Goal: Task Accomplishment & Management: Manage account settings

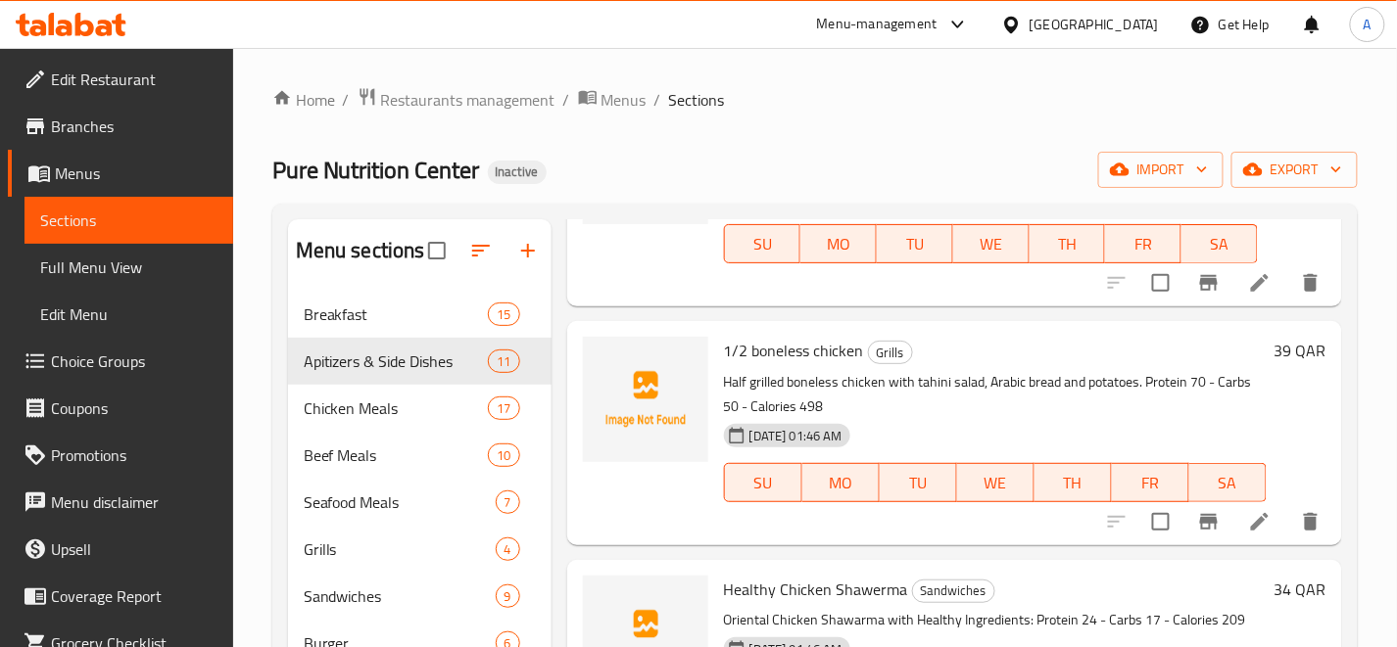
scroll to position [5223, 0]
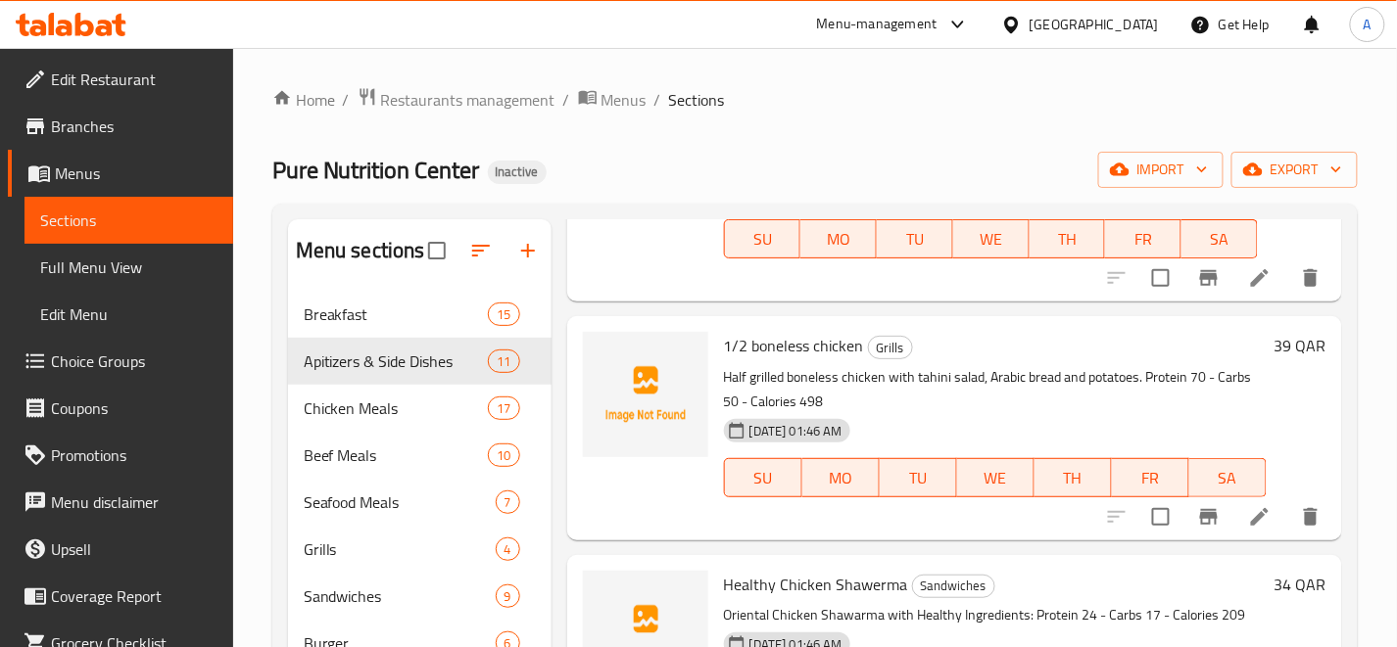
click at [1097, 328] on div "1/2 boneless chicken Grills Half grilled boneless chicken with tahini salad, Ar…" at bounding box center [995, 428] width 558 height 208
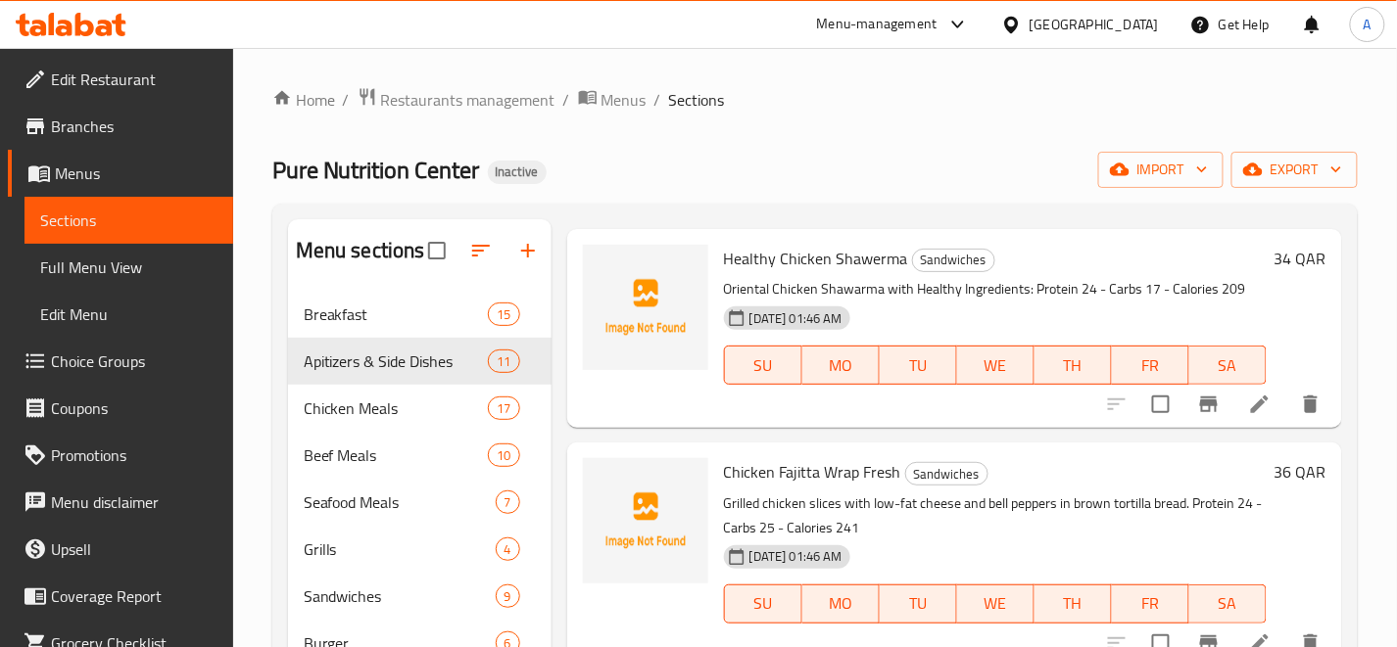
scroll to position [5332, 0]
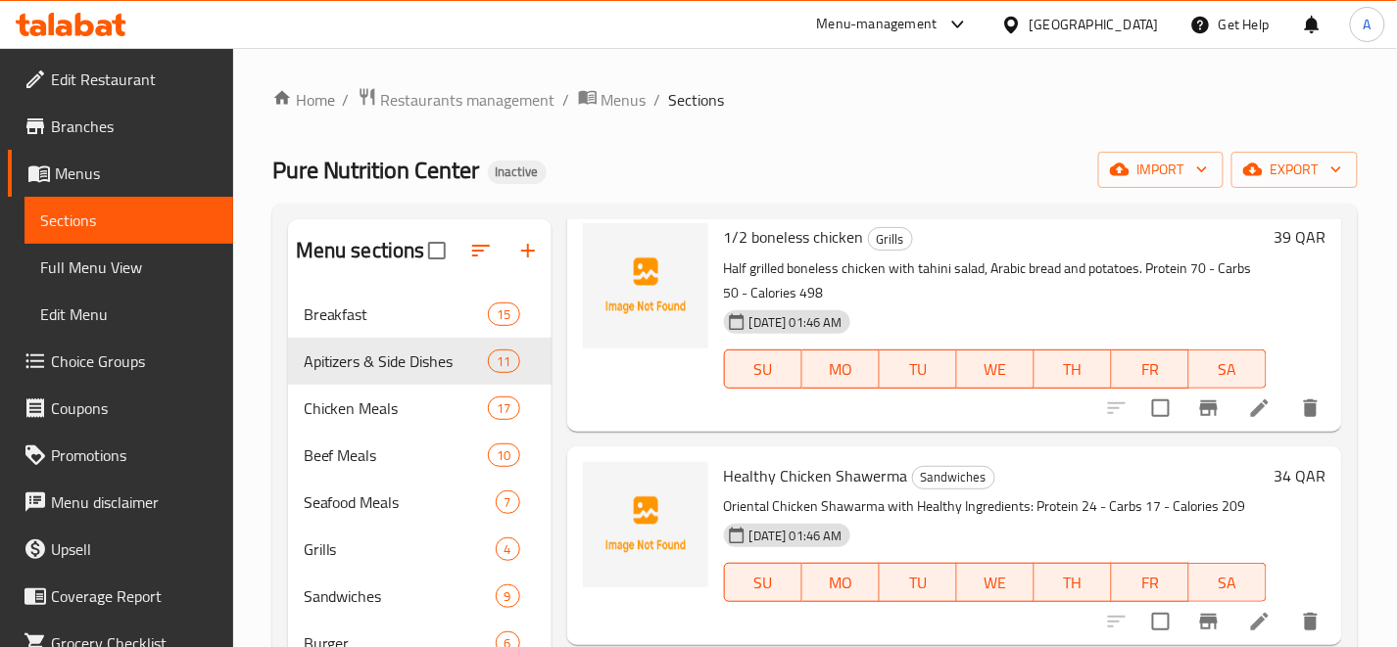
click at [750, 120] on div "Home / Restaurants management / Menus / Sections Pure Nutrition Center Inactive…" at bounding box center [814, 623] width 1085 height 1073
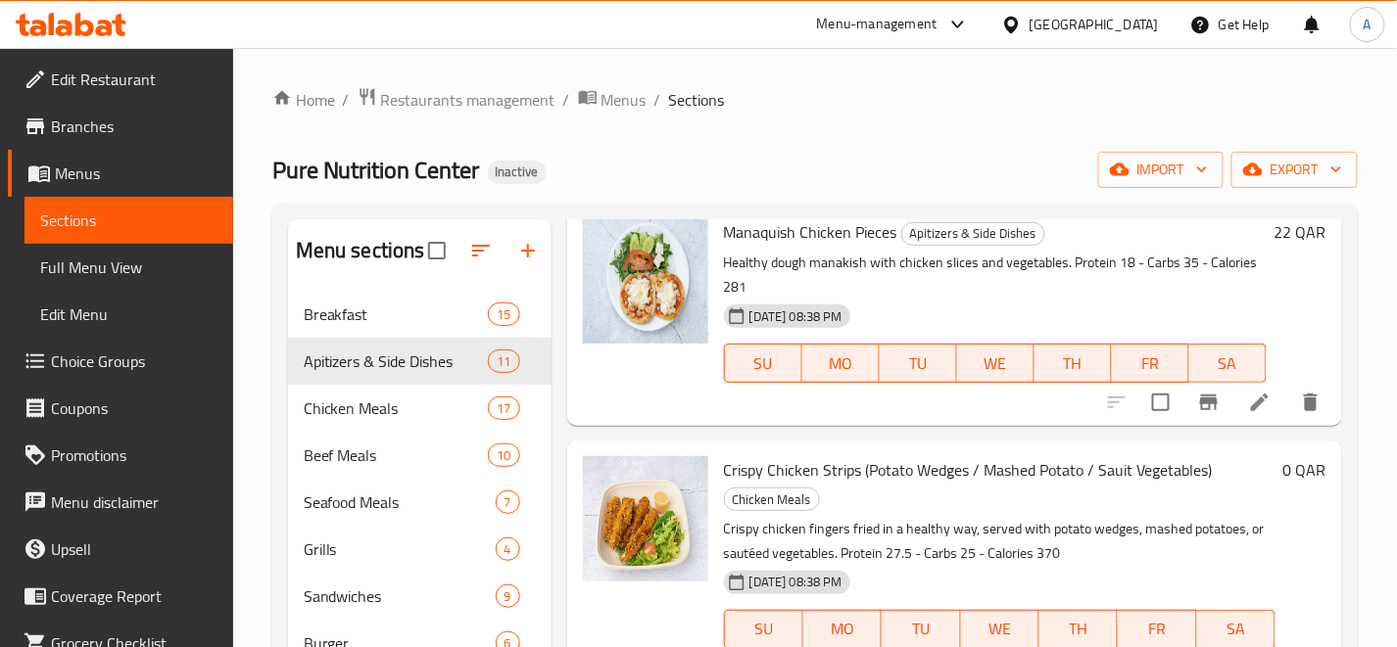
scroll to position [0, 0]
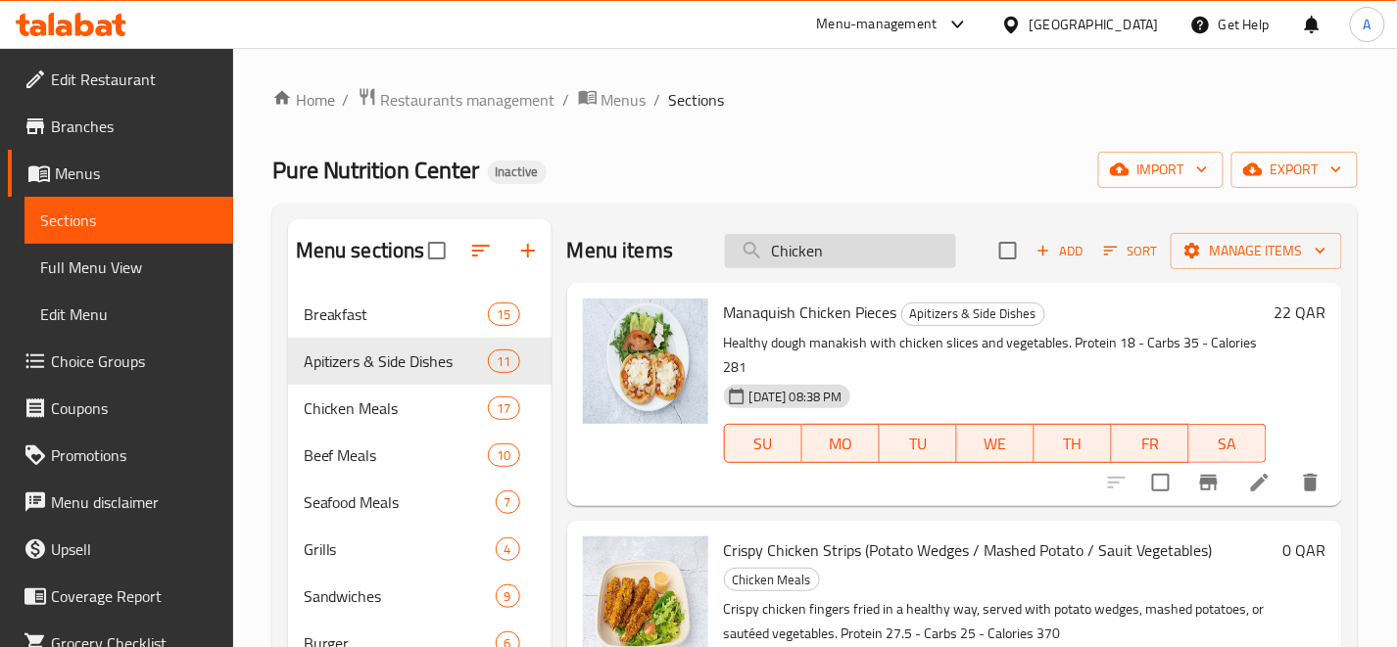
click at [908, 247] on input "Chicken" at bounding box center [840, 251] width 231 height 34
paste input "50-Andalous Meat"
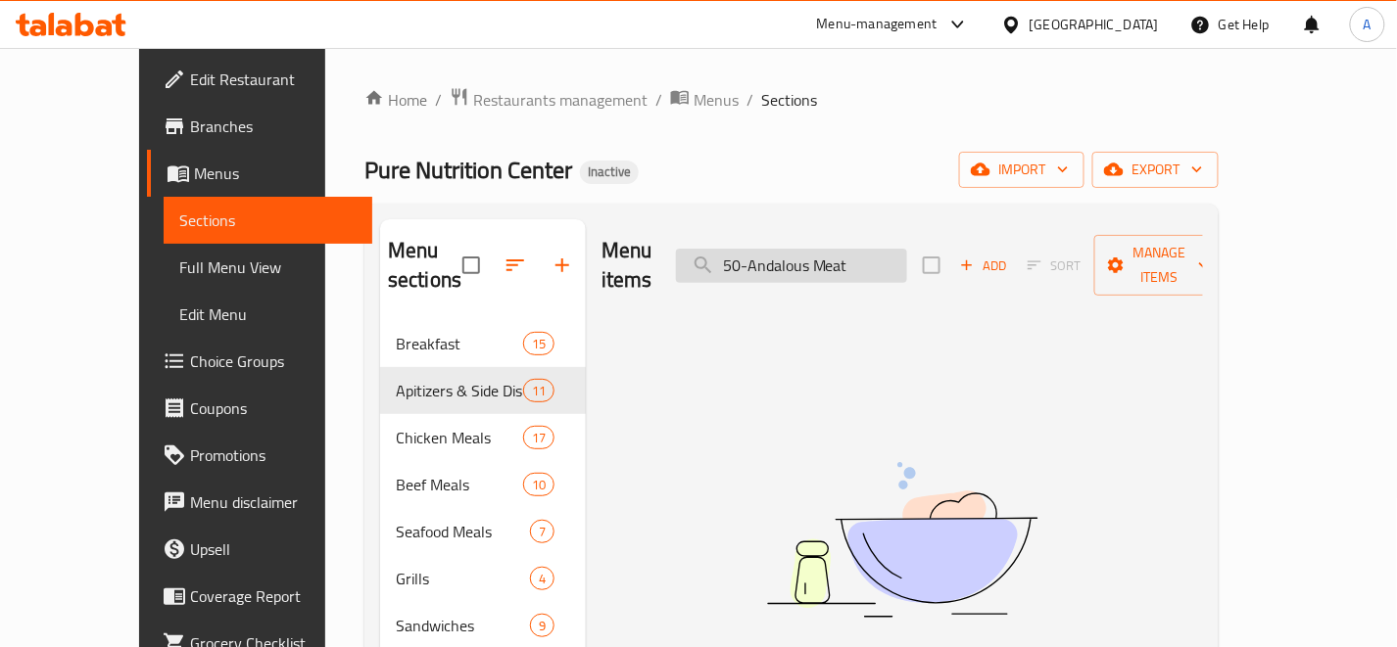
drag, startPoint x: 793, startPoint y: 250, endPoint x: 746, endPoint y: 258, distance: 47.7
click at [746, 258] on input "50-Andalous Meat" at bounding box center [791, 266] width 231 height 34
click at [879, 249] on input "Andalous Meat" at bounding box center [791, 266] width 231 height 34
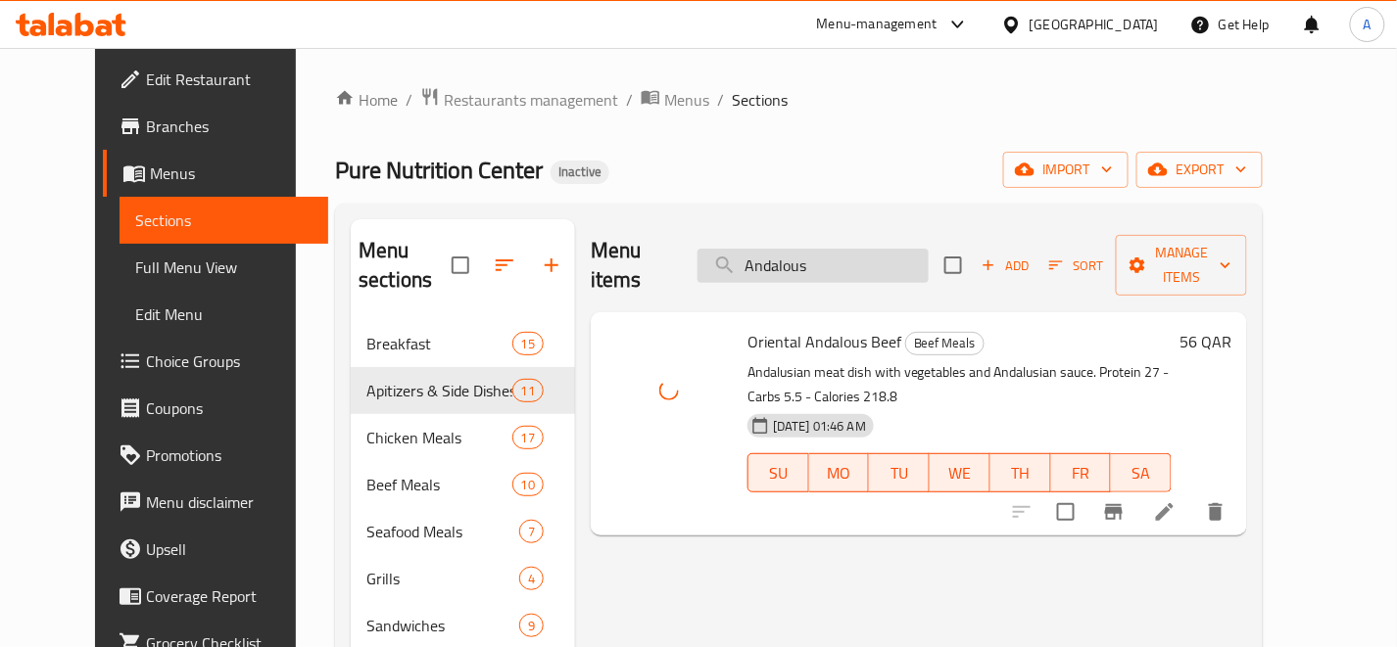
click at [904, 258] on input "Andalous" at bounding box center [812, 266] width 231 height 34
paste input "51-Beef Maxican"
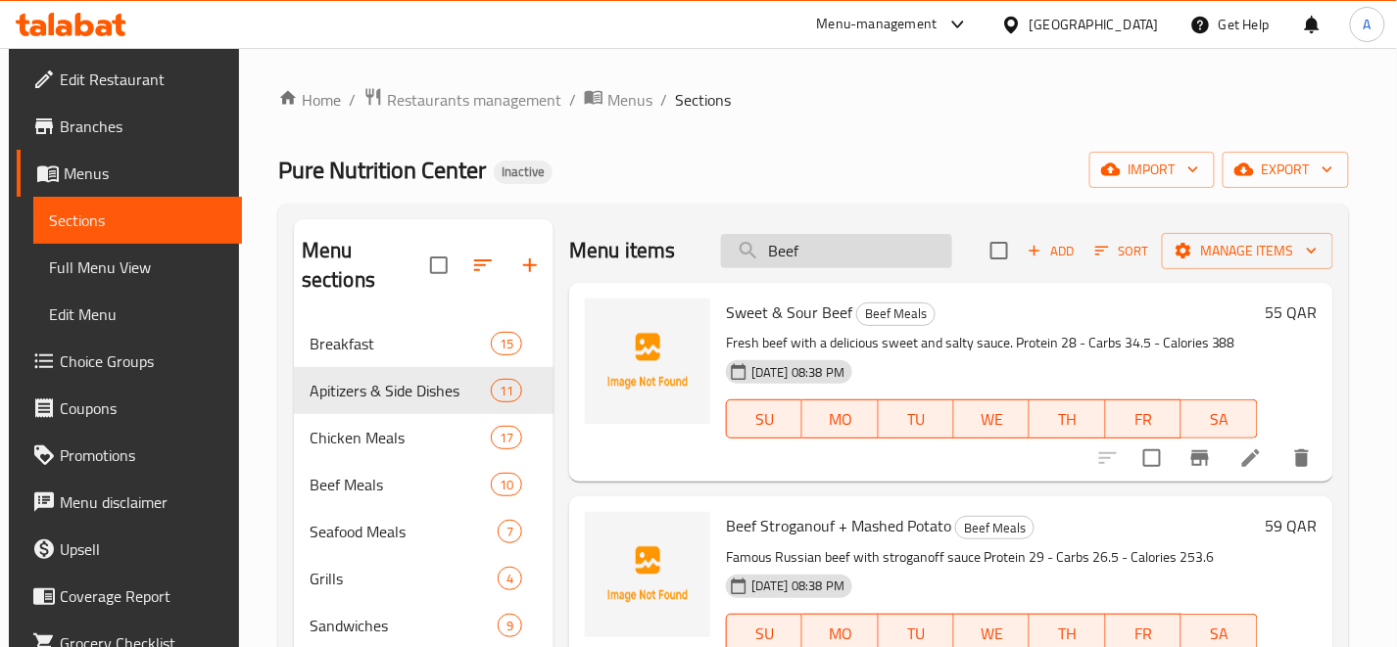
click at [853, 251] on input "Beef" at bounding box center [836, 251] width 231 height 34
paste input "52- mutton salona"
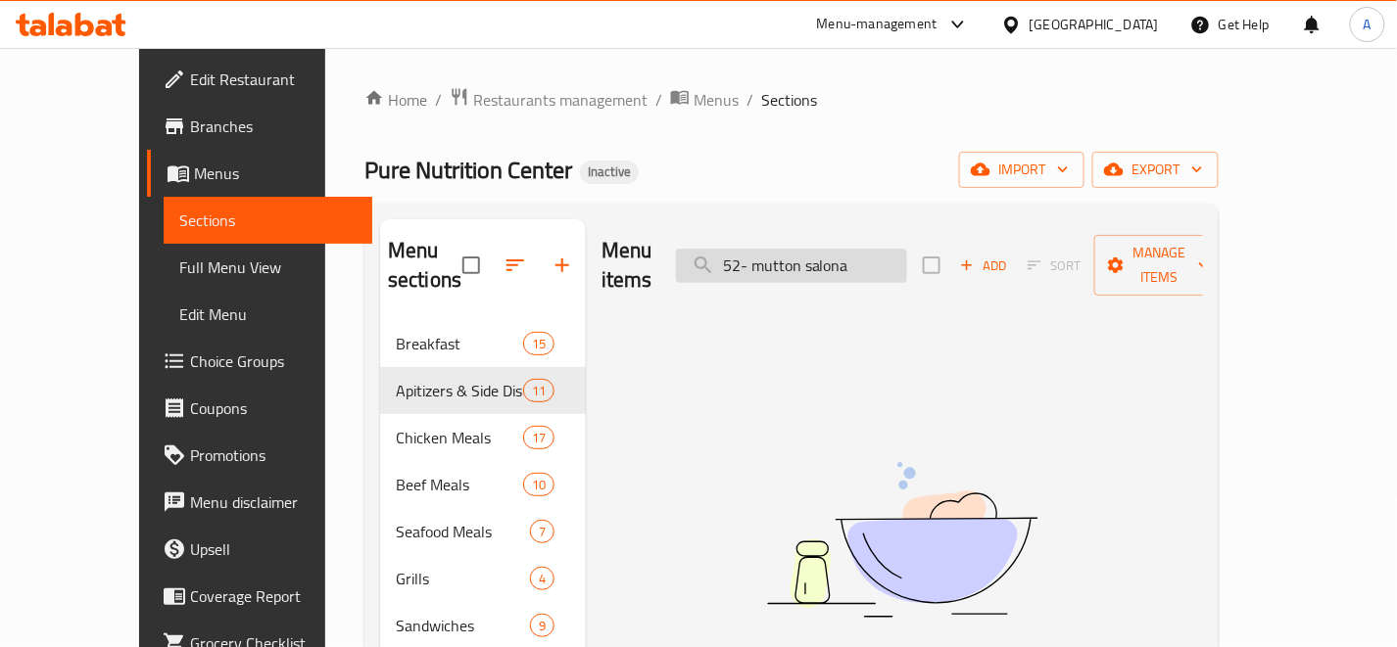
drag, startPoint x: 799, startPoint y: 253, endPoint x: 748, endPoint y: 264, distance: 52.3
click at [748, 264] on input "52- mutton salona" at bounding box center [791, 266] width 231 height 34
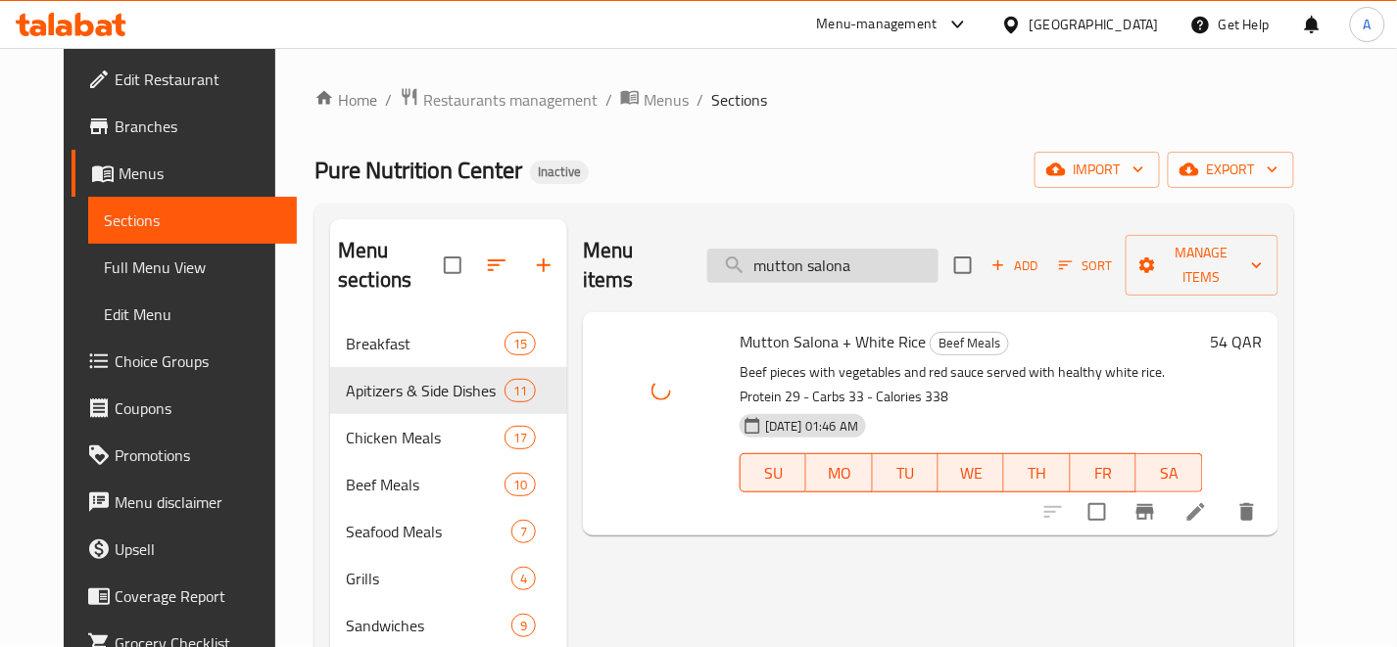
click at [894, 250] on input "mutton salona" at bounding box center [822, 266] width 231 height 34
paste input "53-Meat Kebab"
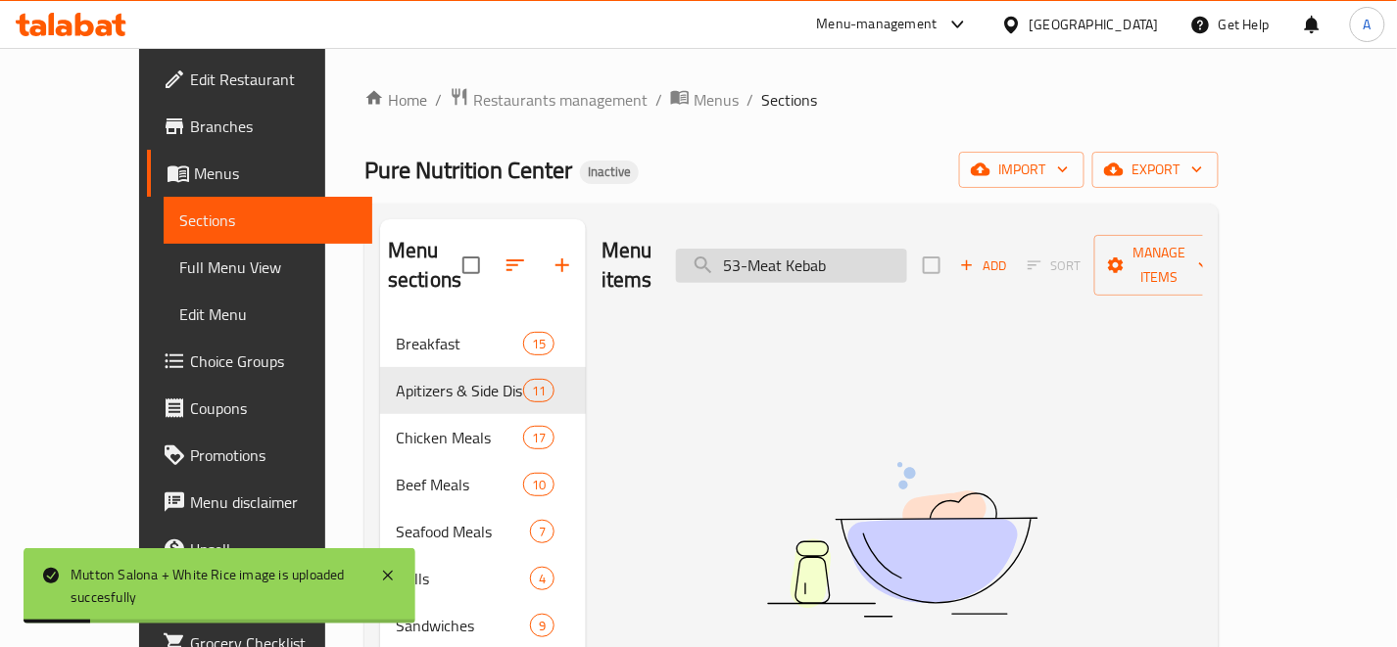
drag, startPoint x: 796, startPoint y: 253, endPoint x: 750, endPoint y: 266, distance: 48.0
click at [750, 266] on input "53-Meat Kebab" at bounding box center [791, 266] width 231 height 34
click at [877, 249] on input "Meat Kebab" at bounding box center [791, 266] width 231 height 34
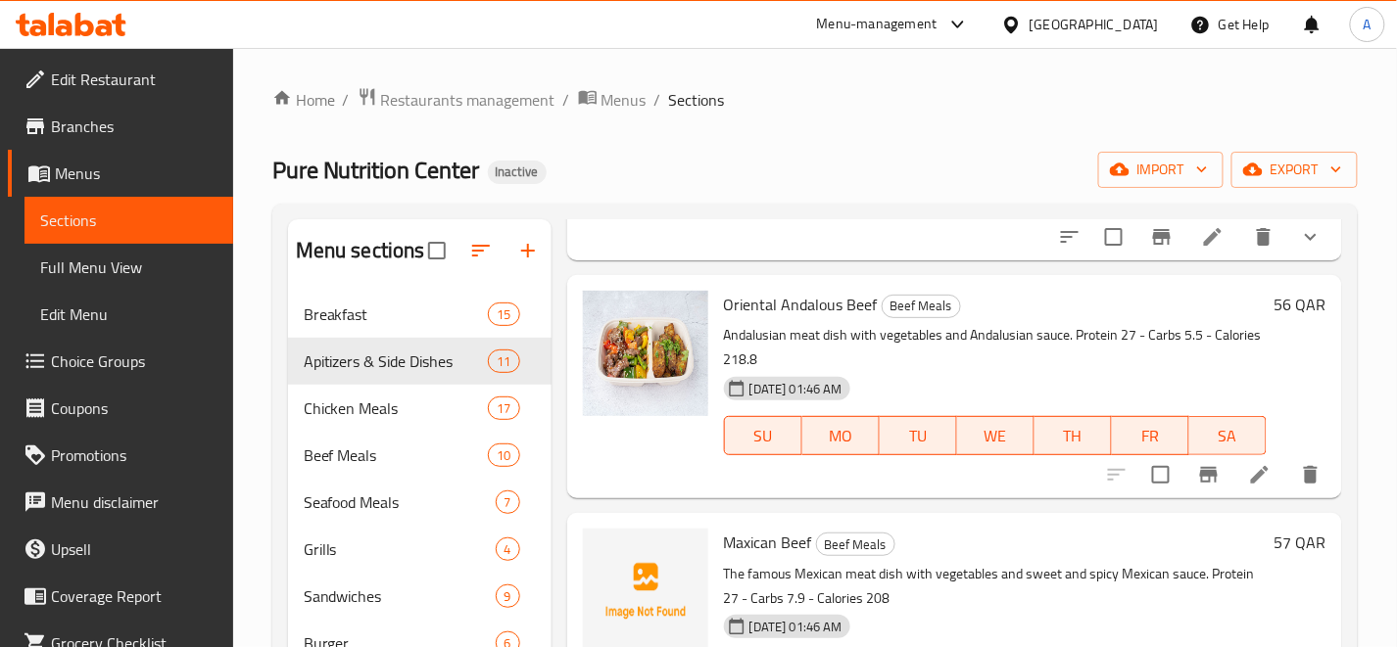
scroll to position [1523, 0]
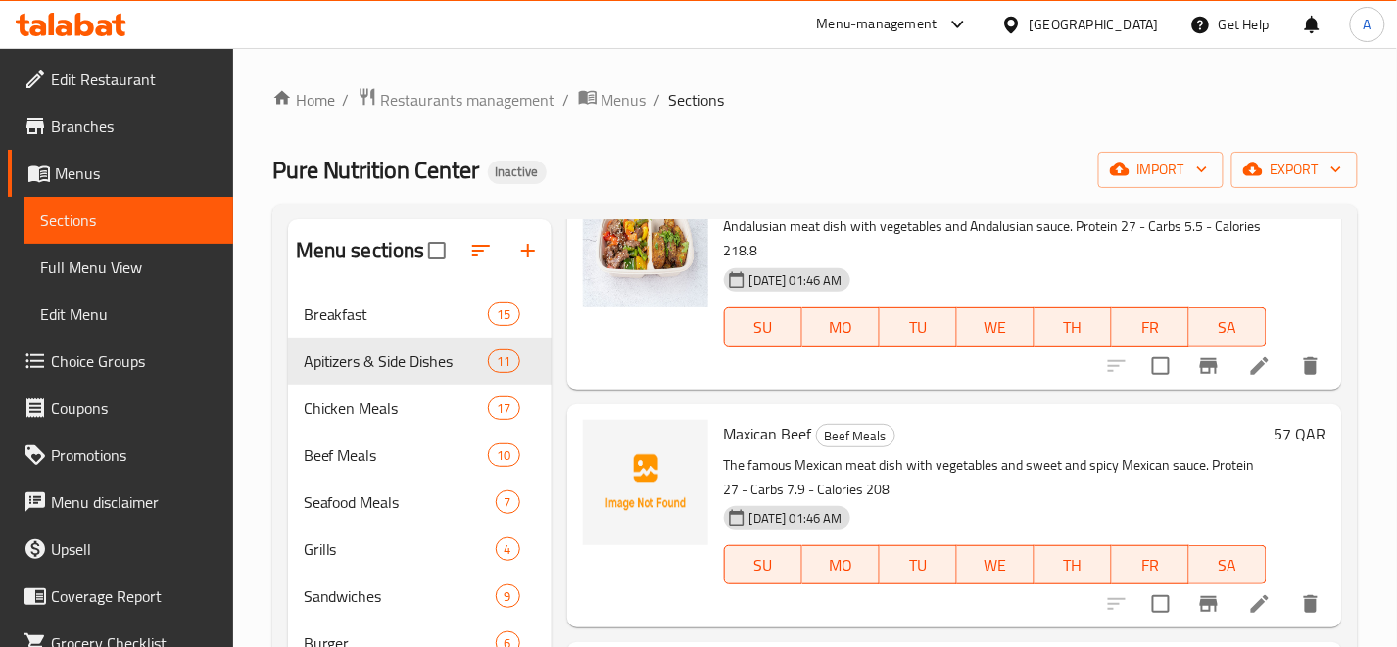
type input "Meat"
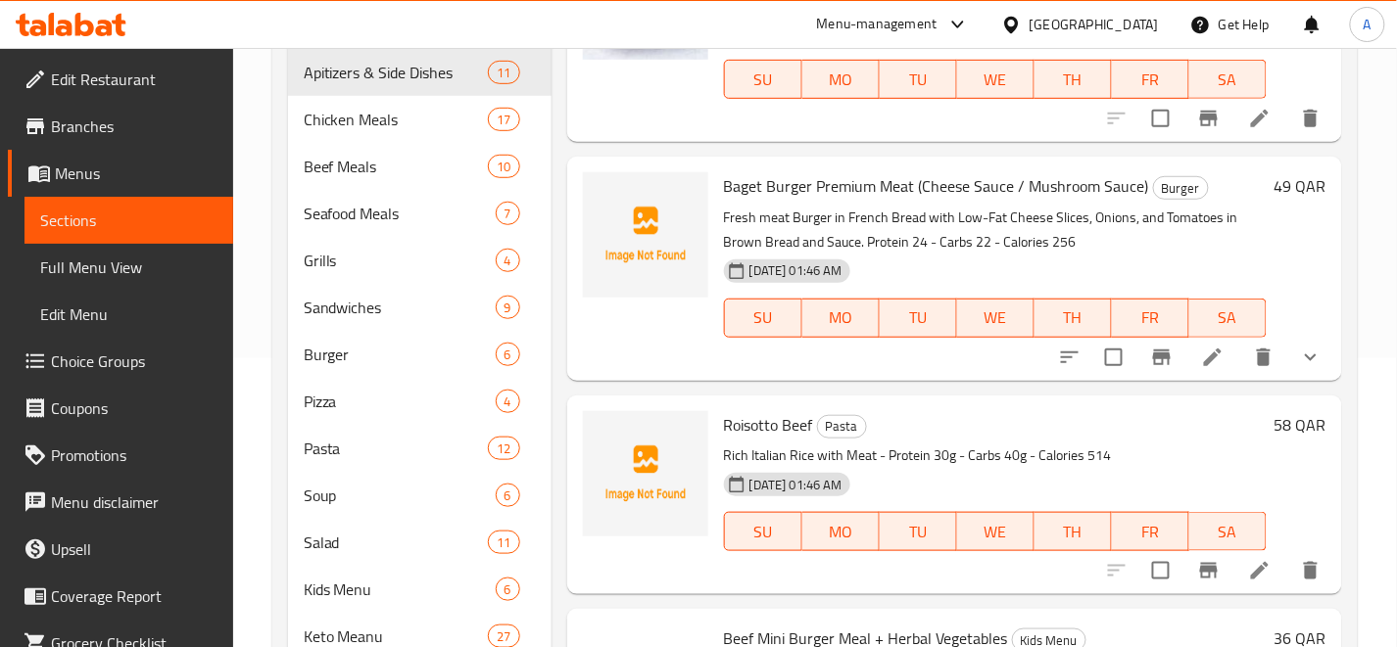
scroll to position [3590, 0]
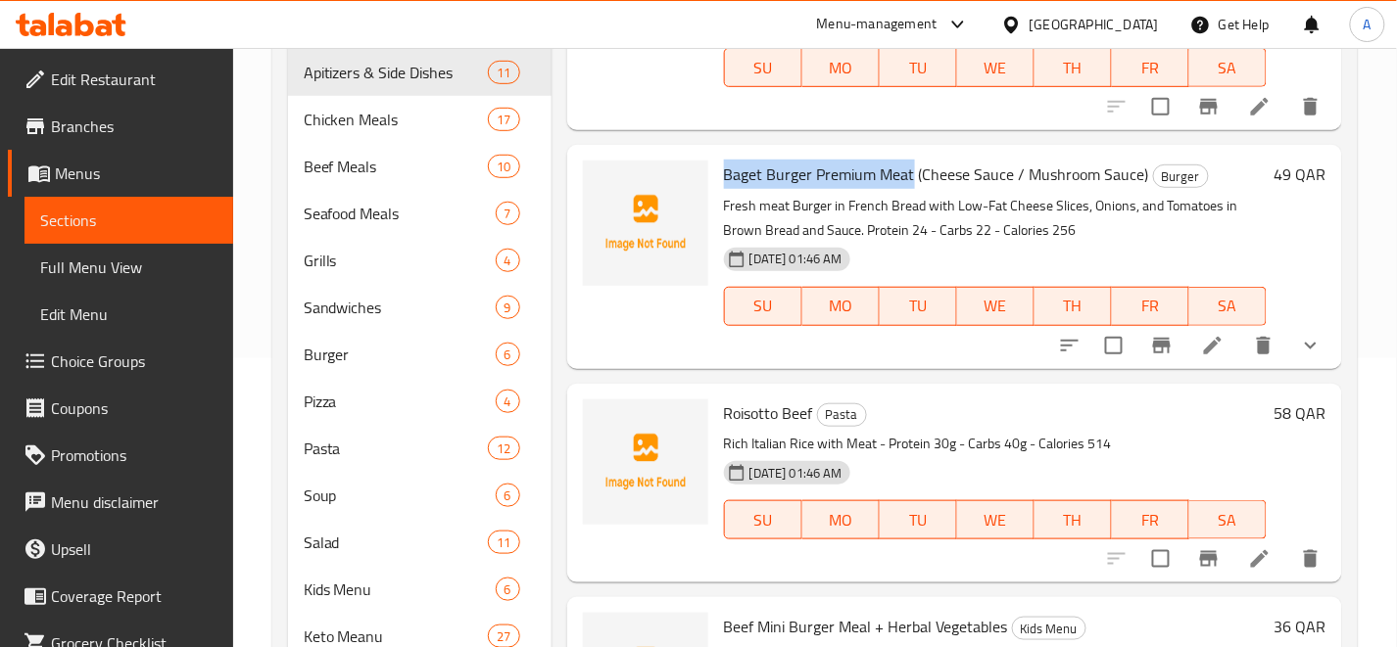
drag, startPoint x: 722, startPoint y: 169, endPoint x: 913, endPoint y: 161, distance: 191.2
click at [913, 161] on div "Baget Burger Premium Meat (Cheese Sauce / Mushroom Sauce) Burger Fresh meat Bur…" at bounding box center [995, 257] width 558 height 208
copy span "Baget Burger Premium Meat"
click at [1013, 384] on div "Roisotto Beef Pasta Rich Italian Rice with Meat - Protein 30g - Carbs 40g - Cal…" at bounding box center [954, 483] width 775 height 199
click at [760, 409] on span "Roisotto Beef" at bounding box center [768, 413] width 89 height 29
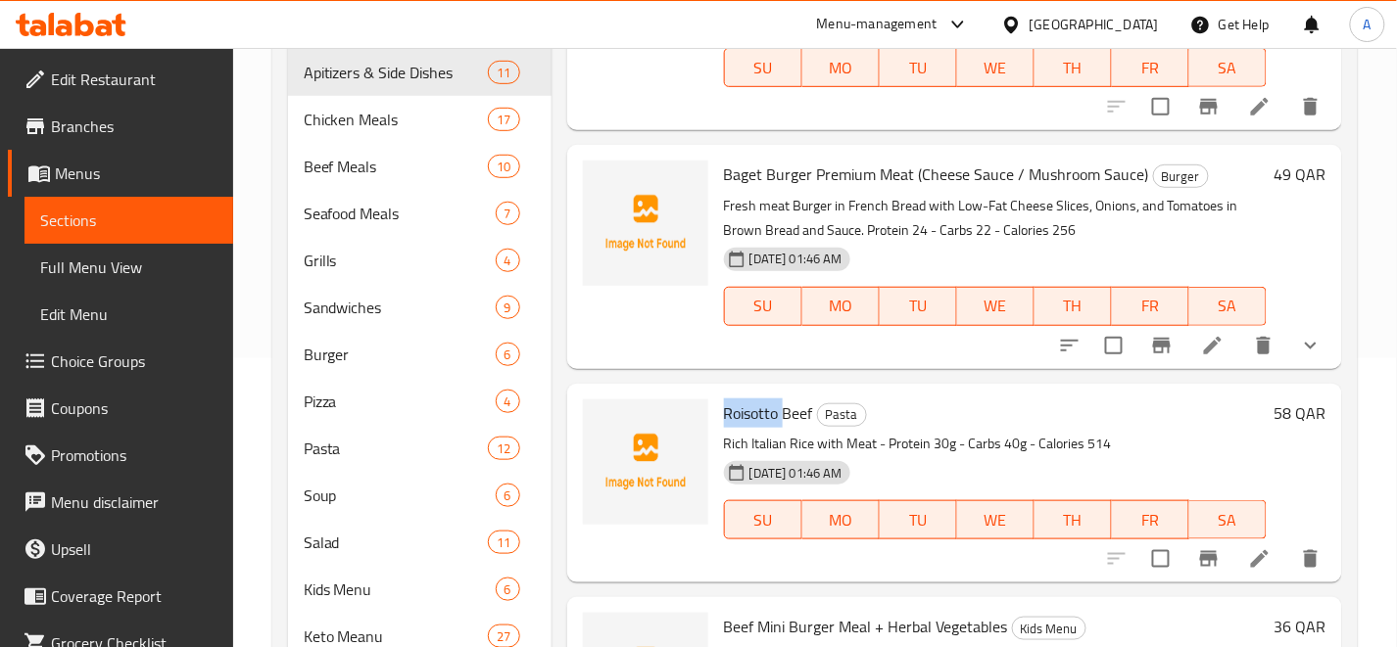
click at [760, 409] on span "Roisotto Beef" at bounding box center [768, 413] width 89 height 29
copy h6 "Roisotto Beef"
click at [924, 384] on div "Roisotto Beef Pasta Rich Italian Rice with Meat - Protein 30g - Carbs 40g - Cal…" at bounding box center [954, 483] width 775 height 199
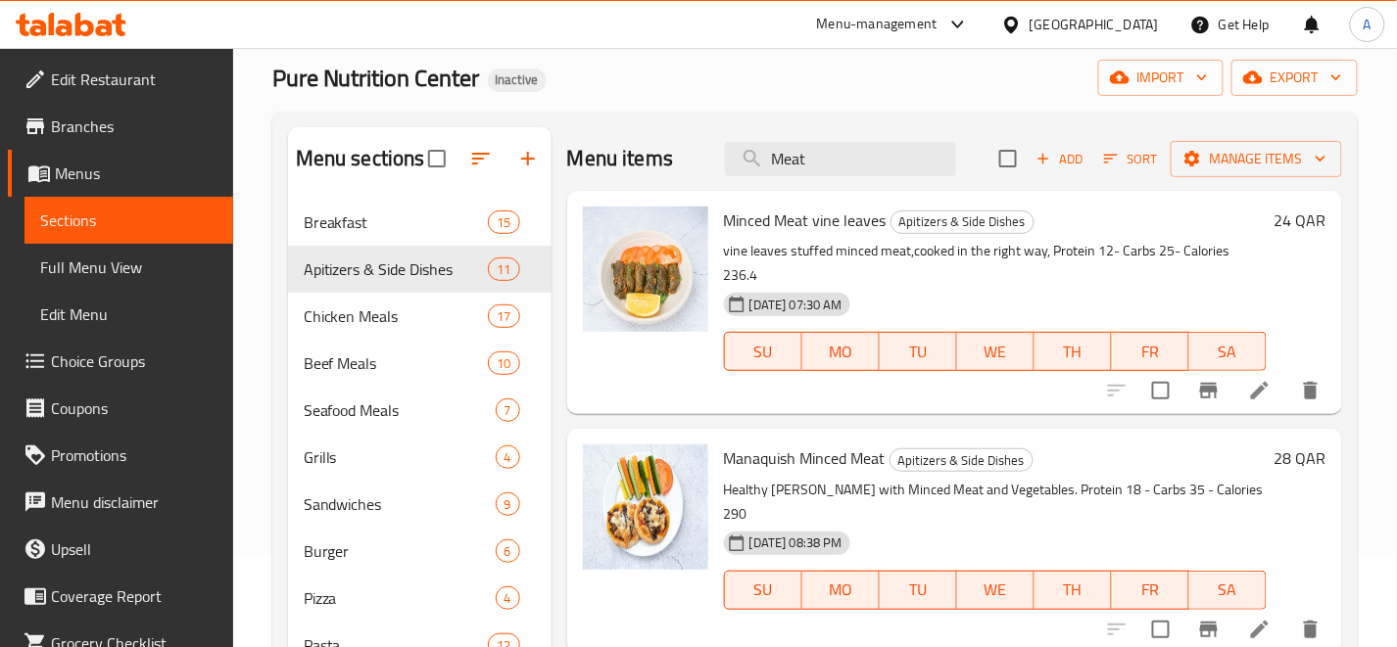
scroll to position [0, 0]
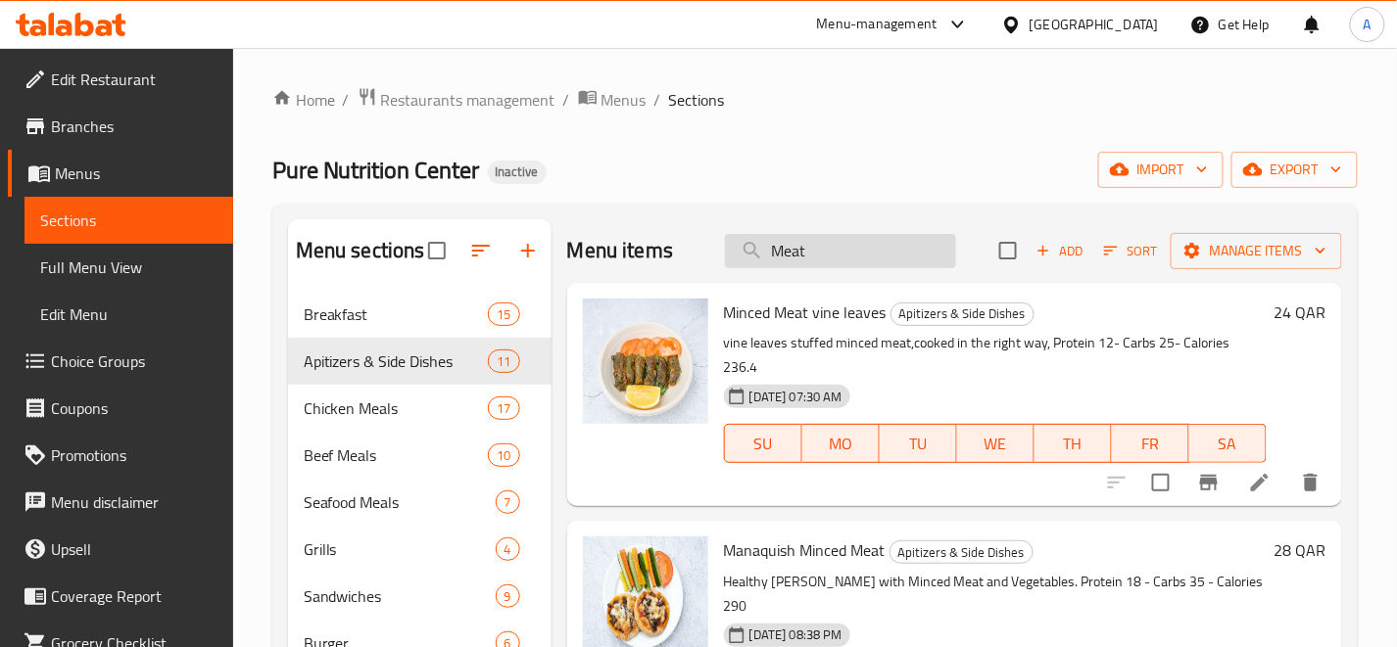
click at [892, 252] on input "Meat" at bounding box center [840, 251] width 231 height 34
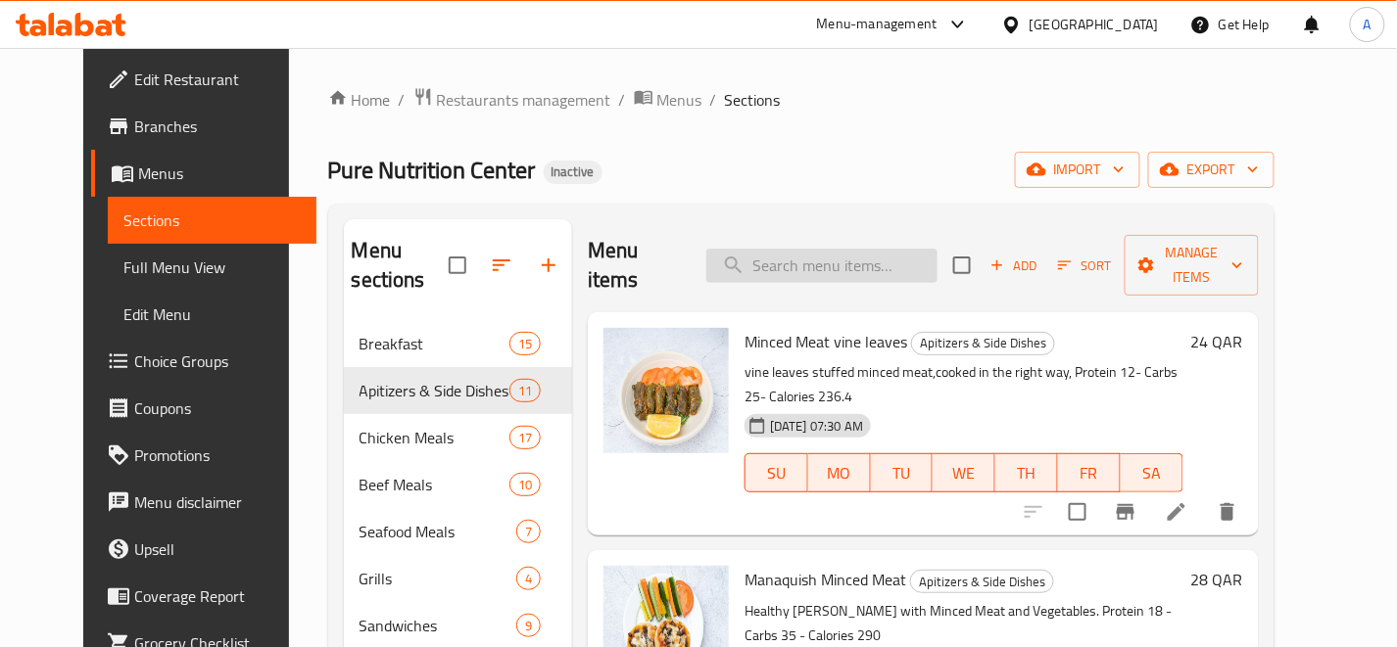
click at [867, 252] on input "search" at bounding box center [821, 266] width 231 height 34
paste input "79-Cheese Crispe beef Burger Sandwitch"
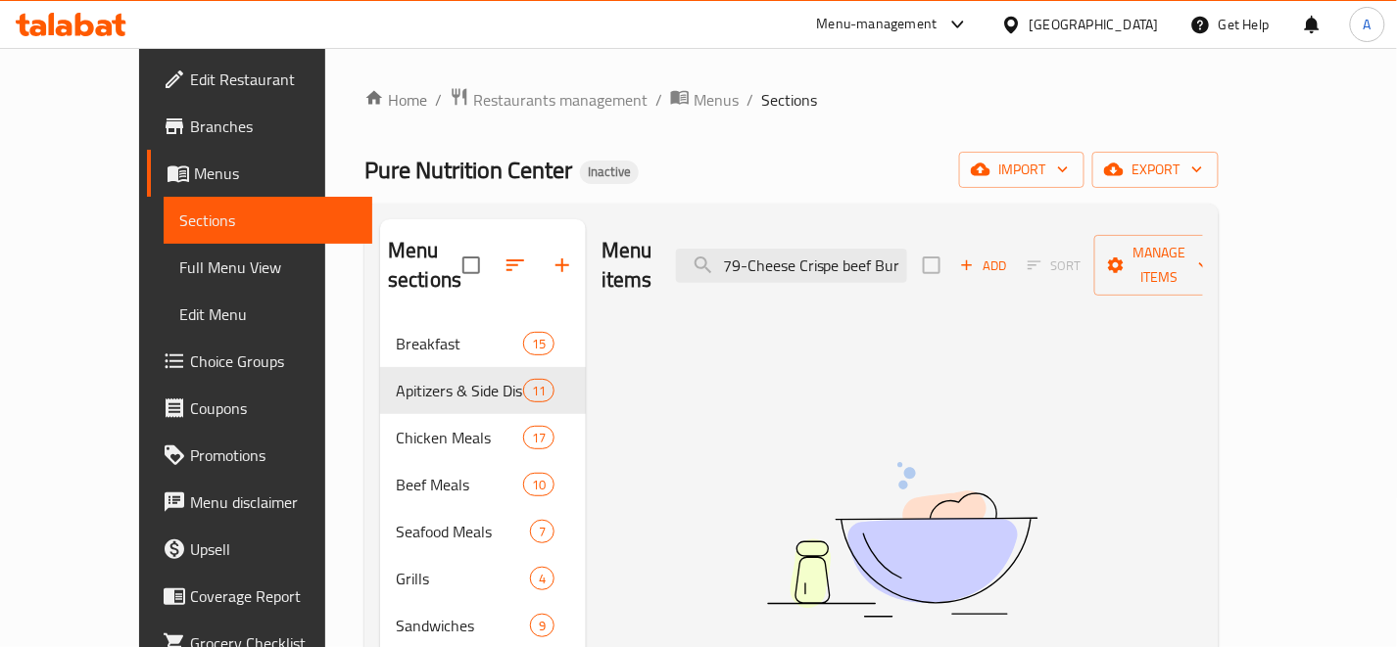
drag, startPoint x: 738, startPoint y: 261, endPoint x: 718, endPoint y: 266, distance: 21.1
click at [718, 266] on div "Menu items 79-Cheese Crispe beef Burger Sandwitch Add Sort Manage items" at bounding box center [901, 265] width 601 height 93
click at [817, 249] on input "79-Cheese Crispe beef Burger Sandwitch" at bounding box center [791, 266] width 231 height 34
drag, startPoint x: 797, startPoint y: 250, endPoint x: 723, endPoint y: 268, distance: 76.7
click at [723, 268] on div "Menu items 79-Cheese Crispe beef Burger Sandwitch Add Sort Manage items" at bounding box center [901, 265] width 601 height 93
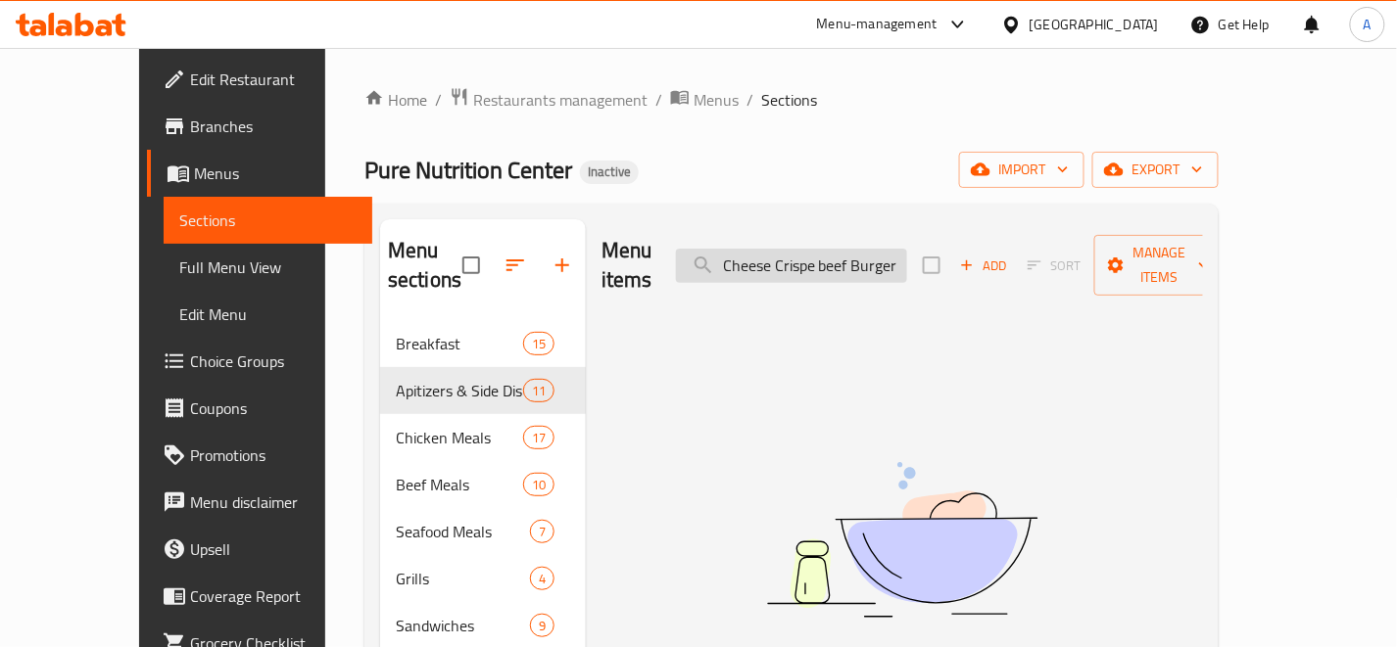
click at [895, 256] on input "Cheese Crispe beef Burger Sandwitch" at bounding box center [791, 266] width 231 height 34
drag, startPoint x: 774, startPoint y: 251, endPoint x: 974, endPoint y: 256, distance: 200.8
click at [974, 256] on div "Menu items Cheese Crispe beef Burger Sandwitch Add Sort Manage items" at bounding box center [901, 265] width 601 height 93
click at [897, 265] on input "Cheese Crispe beef Burger Sandwitch" at bounding box center [791, 266] width 231 height 34
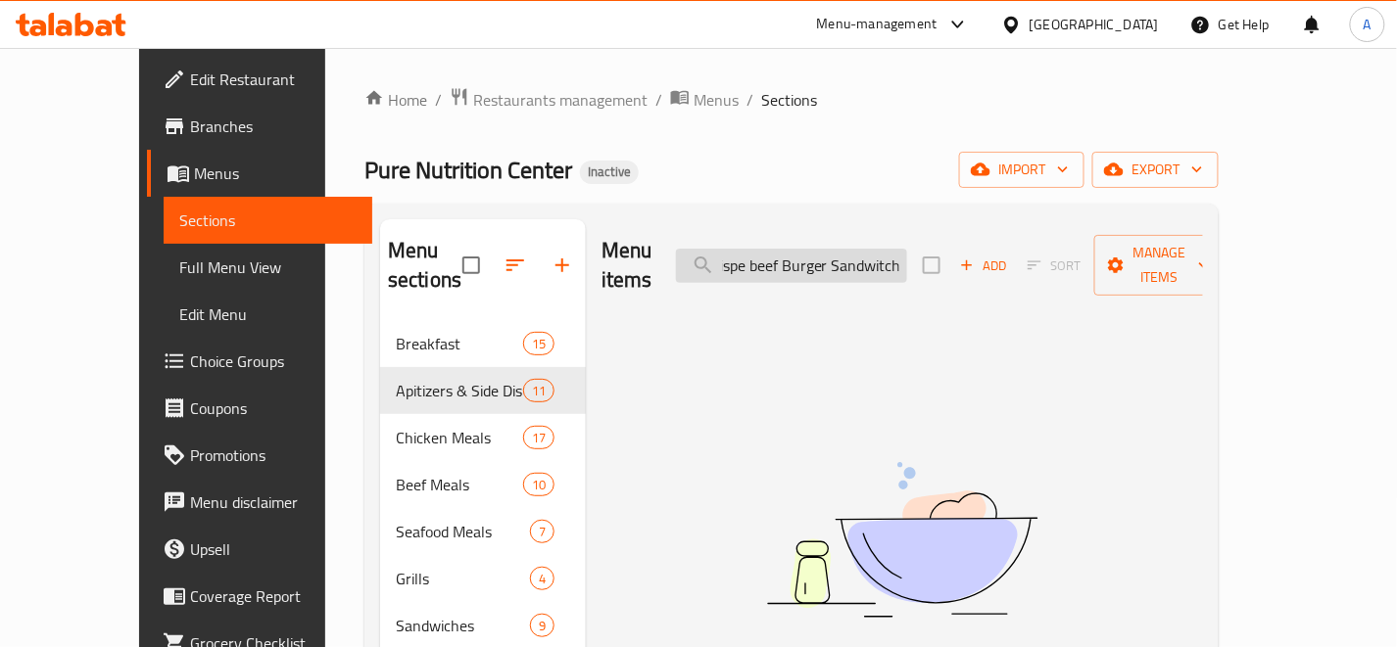
click at [907, 250] on input "Cheese Crispe beef Burger Sandwitch" at bounding box center [791, 266] width 231 height 34
click at [877, 261] on input "Cheese Crispe beef Burger Sandwich" at bounding box center [791, 266] width 231 height 34
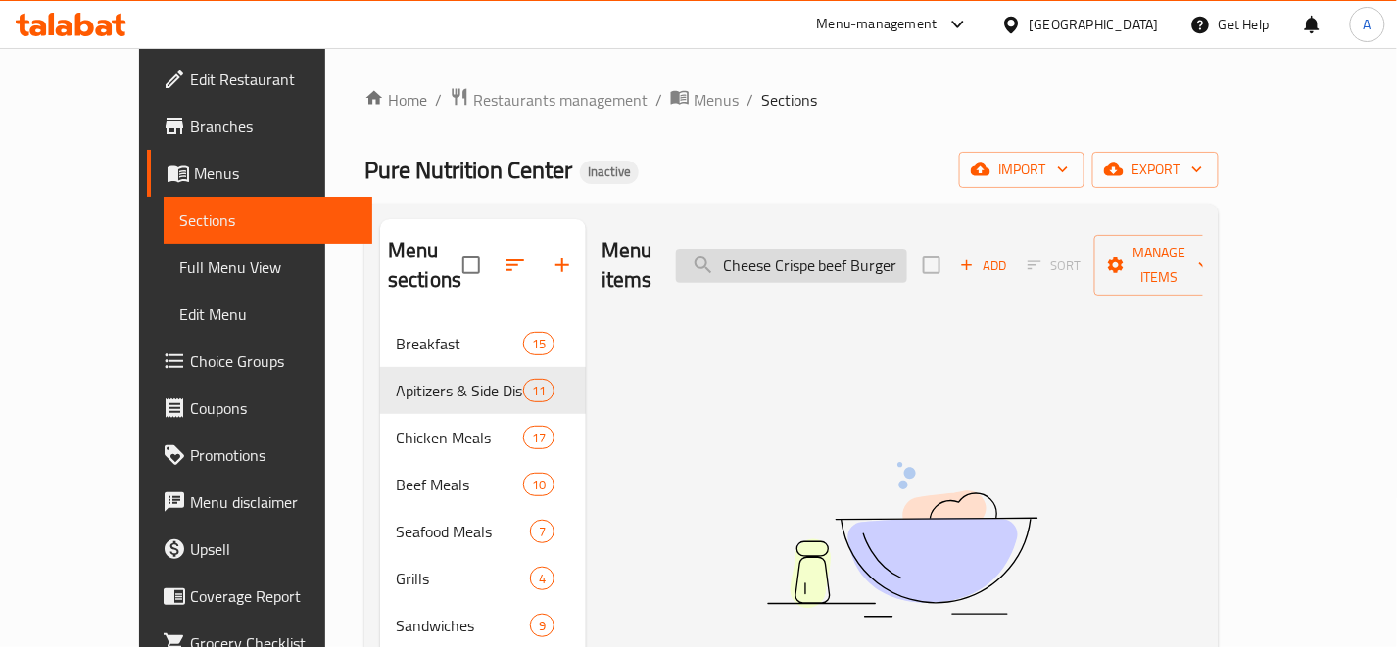
paste input "84-Penne Chicken Cajun"
drag, startPoint x: 797, startPoint y: 256, endPoint x: 755, endPoint y: 268, distance: 44.0
click at [755, 268] on div "Menu items 84-Penne Chicken Cajun Add Sort Manage items" at bounding box center [901, 265] width 601 height 93
drag, startPoint x: 873, startPoint y: 251, endPoint x: 707, endPoint y: 286, distance: 169.2
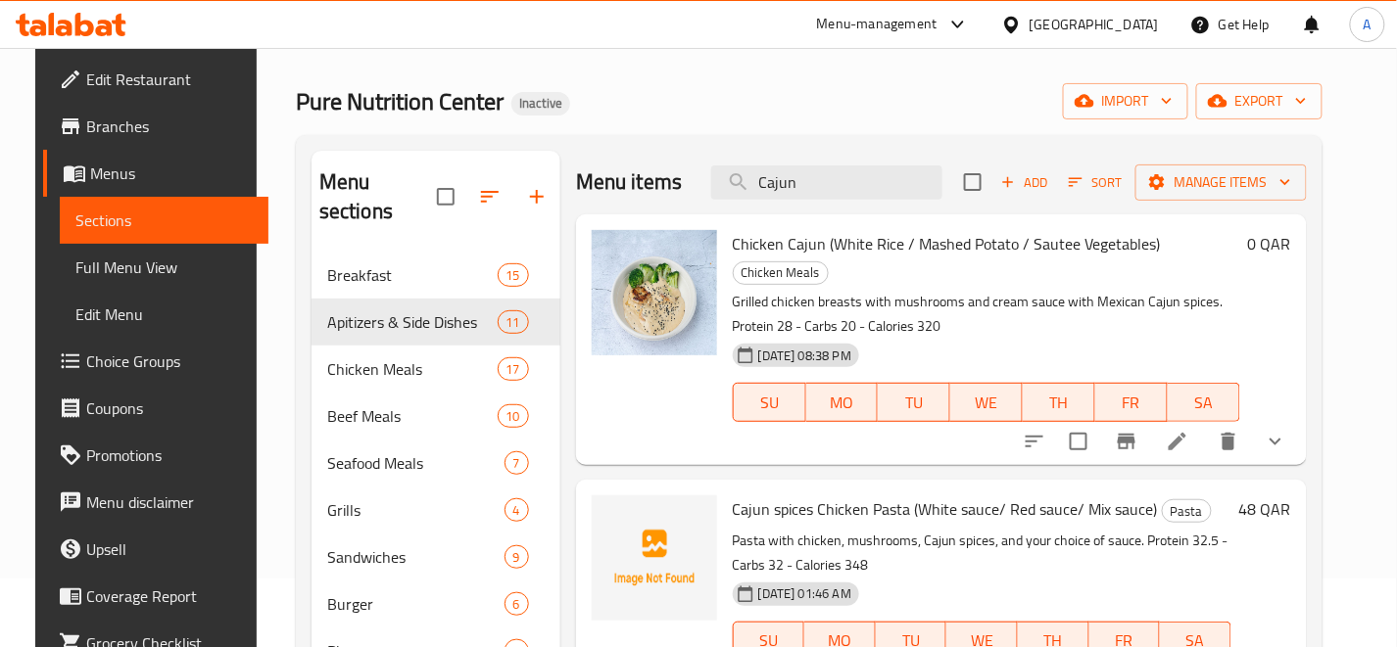
scroll to position [109, 0]
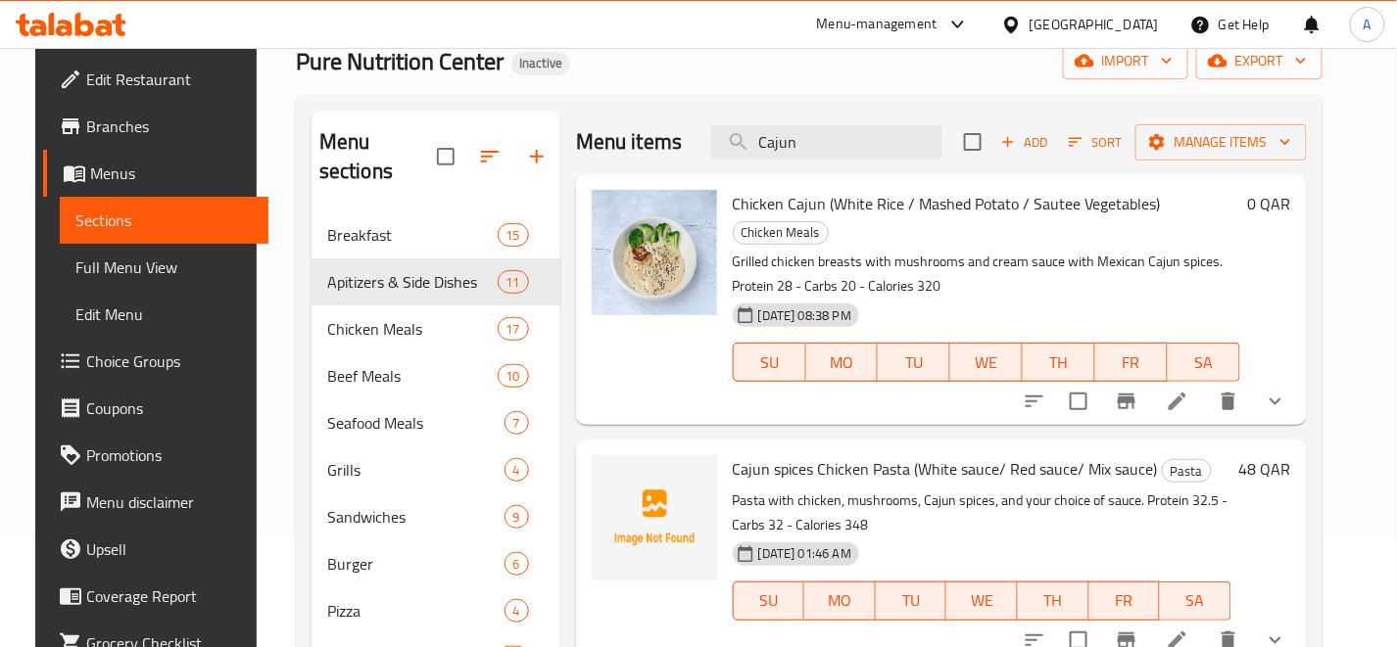
type input "Cajun"
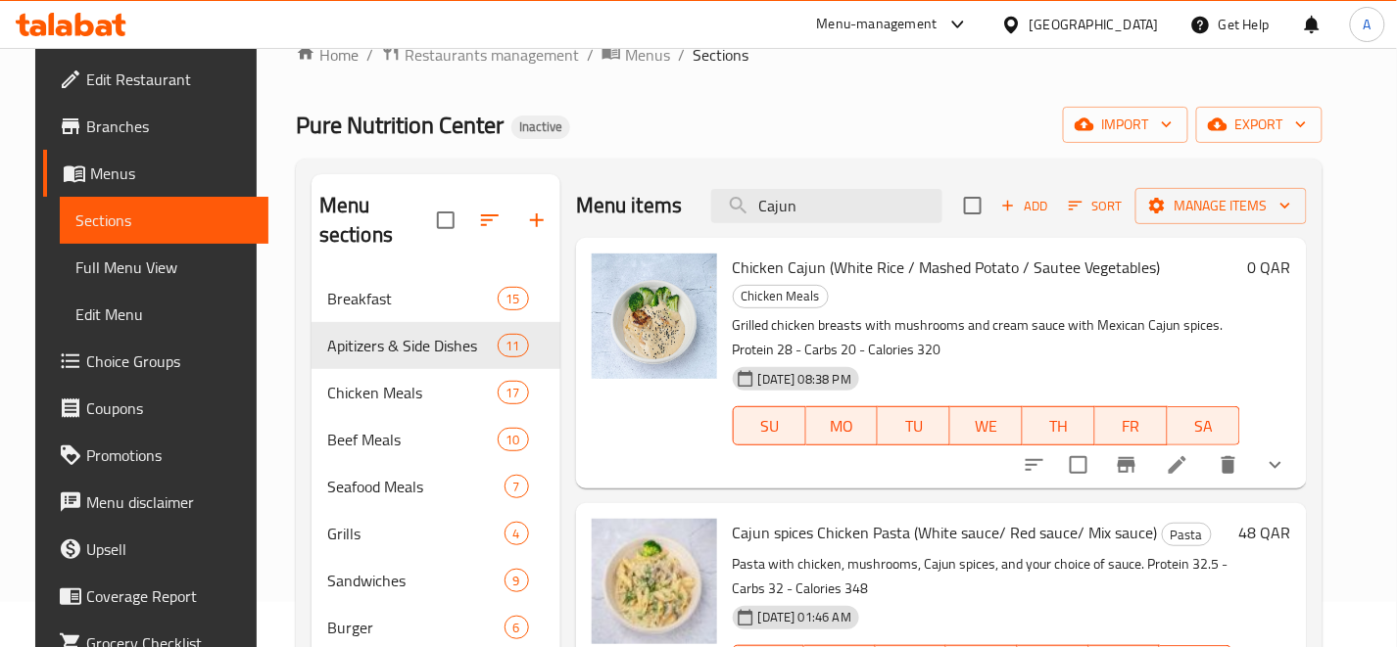
scroll to position [0, 0]
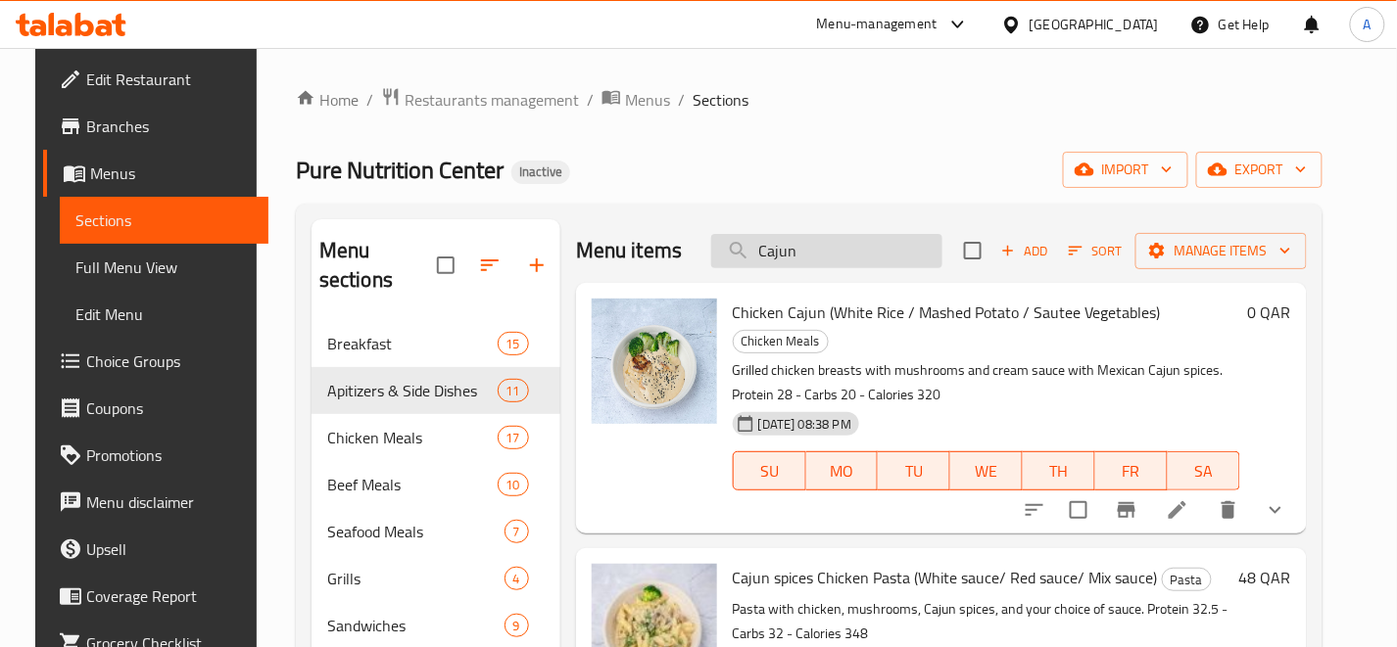
click at [839, 256] on input "Cajun" at bounding box center [826, 251] width 231 height 34
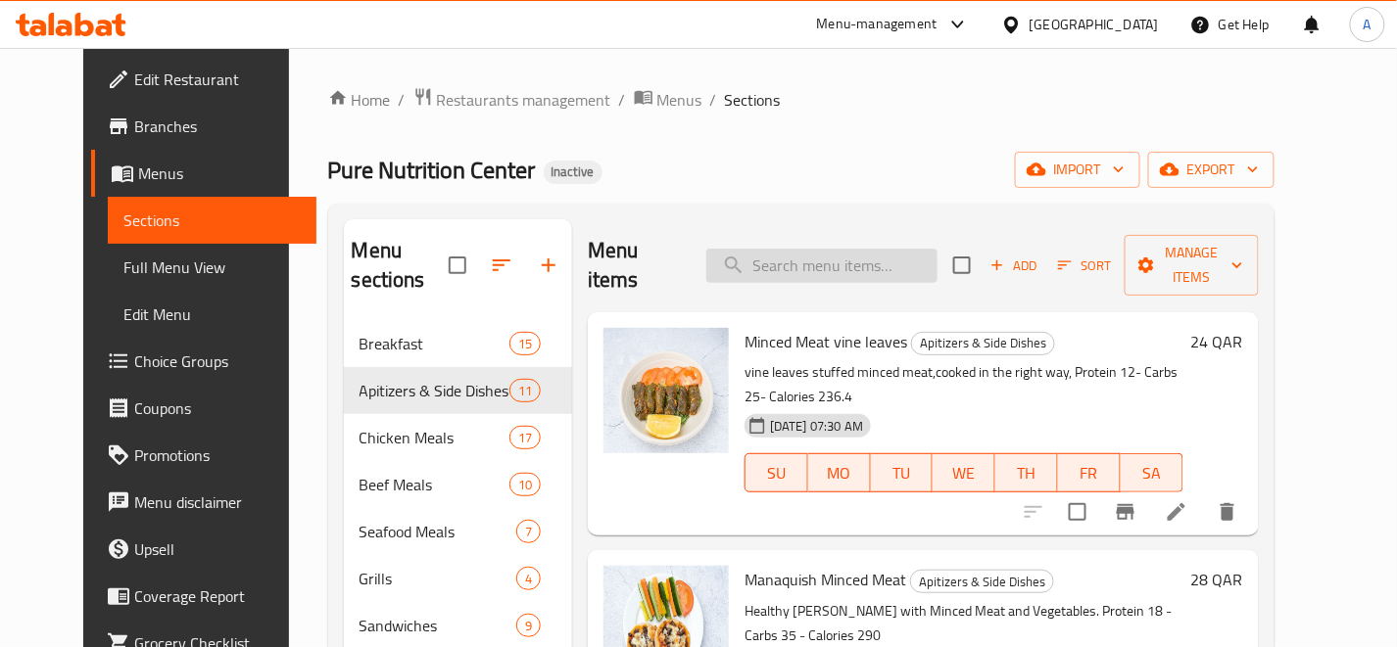
click at [895, 249] on input "search" at bounding box center [821, 266] width 231 height 34
paste input "87-Penne Meat Bechamel"
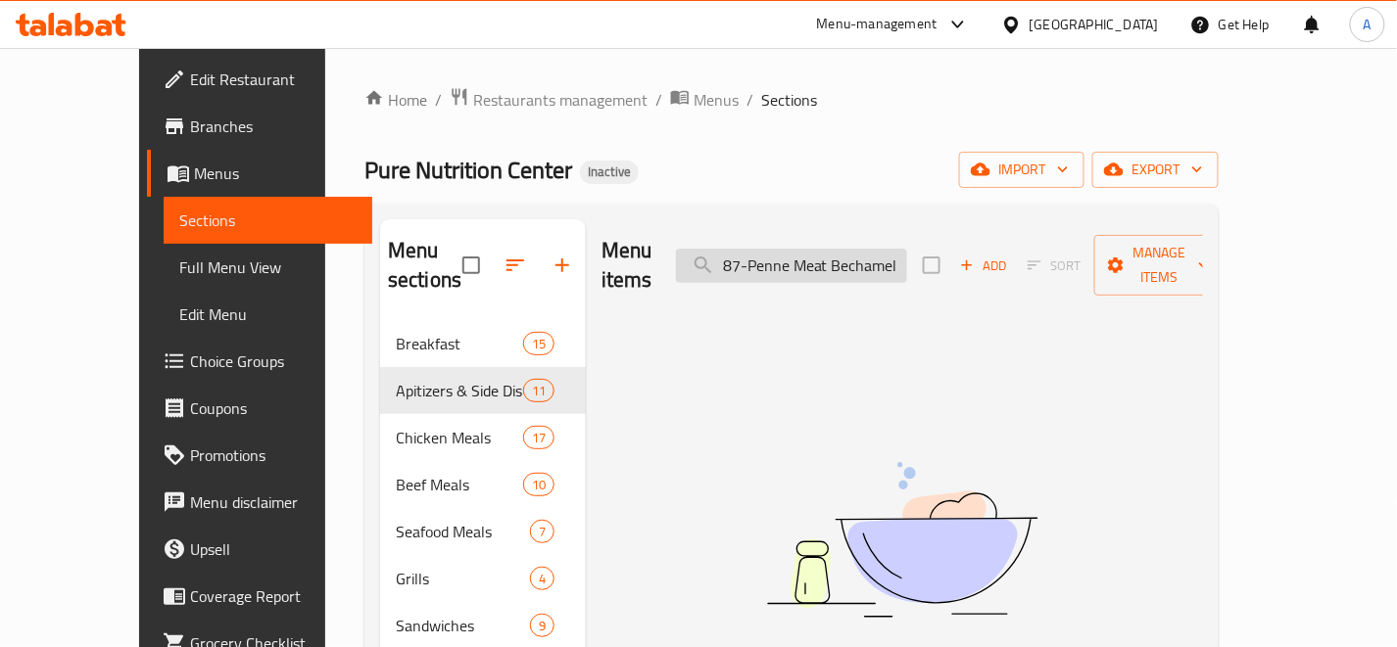
drag, startPoint x: 798, startPoint y: 247, endPoint x: 751, endPoint y: 256, distance: 47.8
click at [751, 256] on input "87-Penne Meat Bechamel" at bounding box center [791, 266] width 231 height 34
click at [839, 249] on input "Penne Meat Bechamel" at bounding box center [791, 266] width 231 height 34
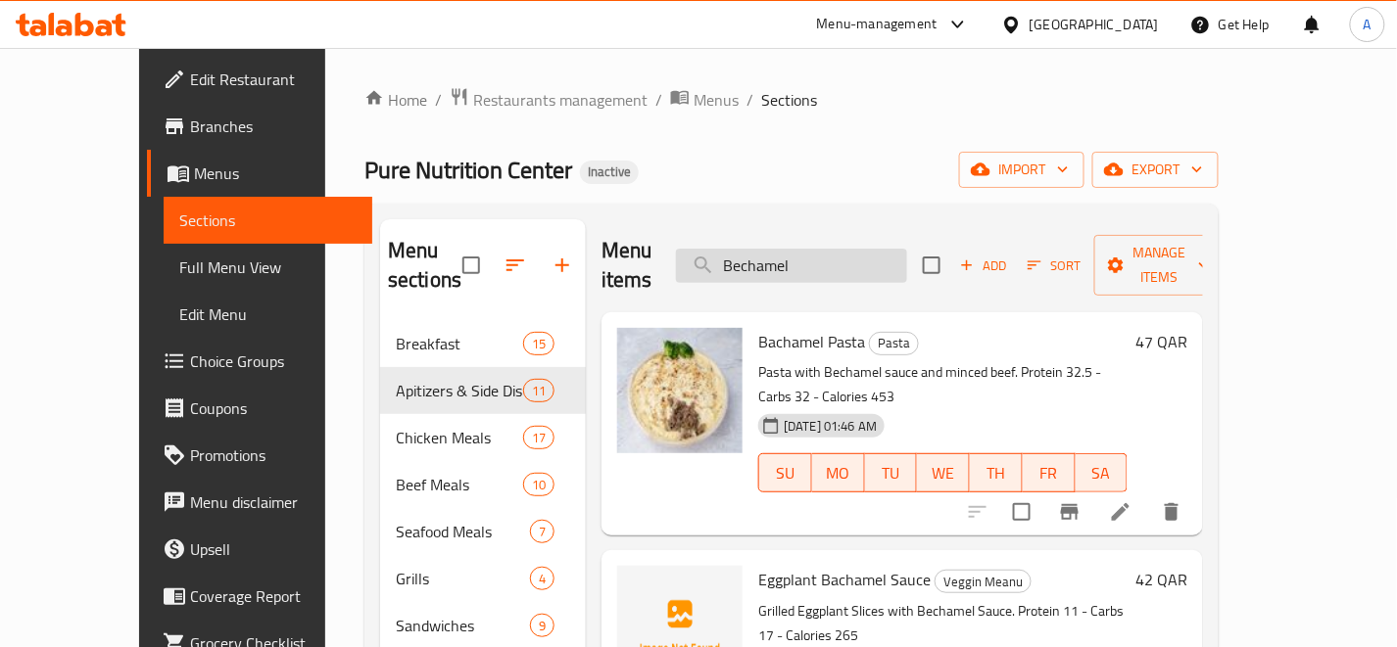
click at [842, 266] on input "Bechamel" at bounding box center [791, 266] width 231 height 34
paste input "88-Penne Chicken Negresco"
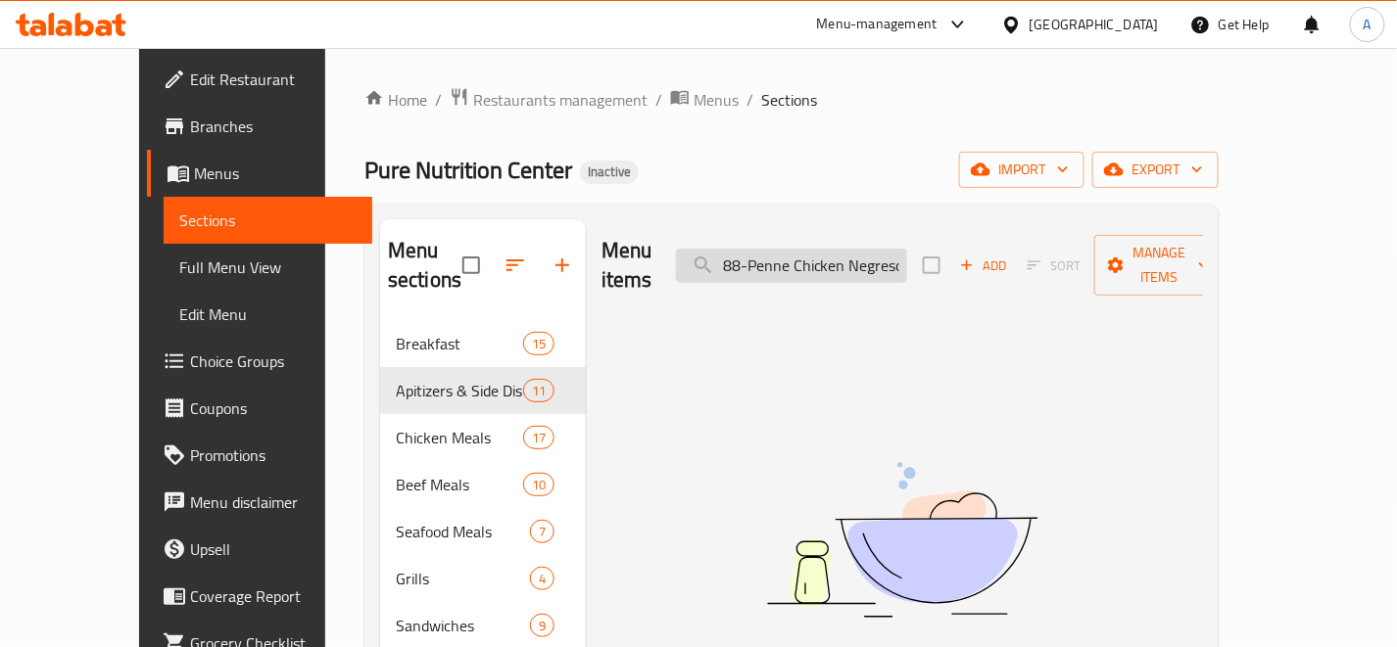
drag, startPoint x: 786, startPoint y: 258, endPoint x: 744, endPoint y: 261, distance: 42.2
click at [744, 261] on input "88-Penne Chicken Negresco" at bounding box center [791, 266] width 231 height 34
drag, startPoint x: 876, startPoint y: 249, endPoint x: 898, endPoint y: 251, distance: 22.6
click at [898, 251] on input "Penne Chicken Negresco" at bounding box center [791, 266] width 231 height 34
click at [877, 257] on input "Penne Chicken Negresco" at bounding box center [791, 266] width 231 height 34
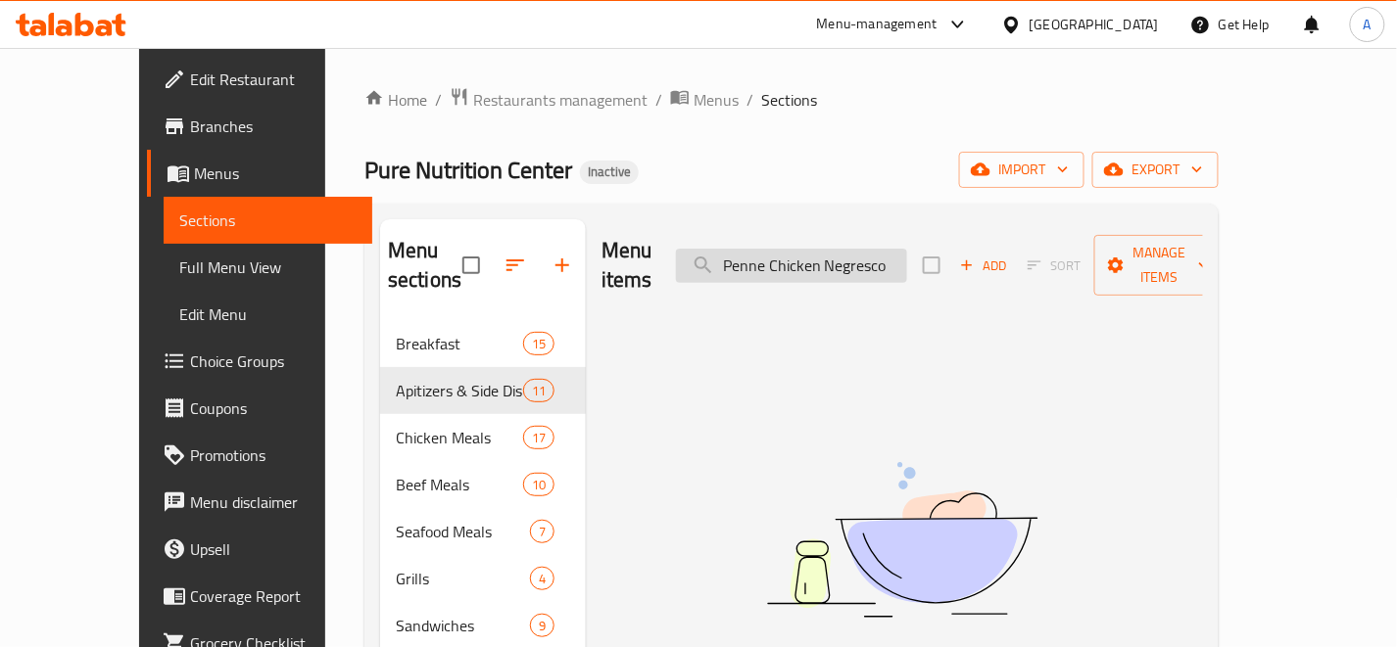
click at [876, 265] on input "Penne Chicken Negresco" at bounding box center [791, 266] width 231 height 34
drag, startPoint x: 867, startPoint y: 247, endPoint x: 684, endPoint y: 287, distance: 187.5
click at [668, 274] on div "Menu items Penne Chicken Negresco Add Sort Manage items" at bounding box center [901, 265] width 601 height 93
click at [781, 252] on input "Negresco" at bounding box center [791, 266] width 231 height 34
click at [779, 250] on input "Negresco" at bounding box center [791, 266] width 231 height 34
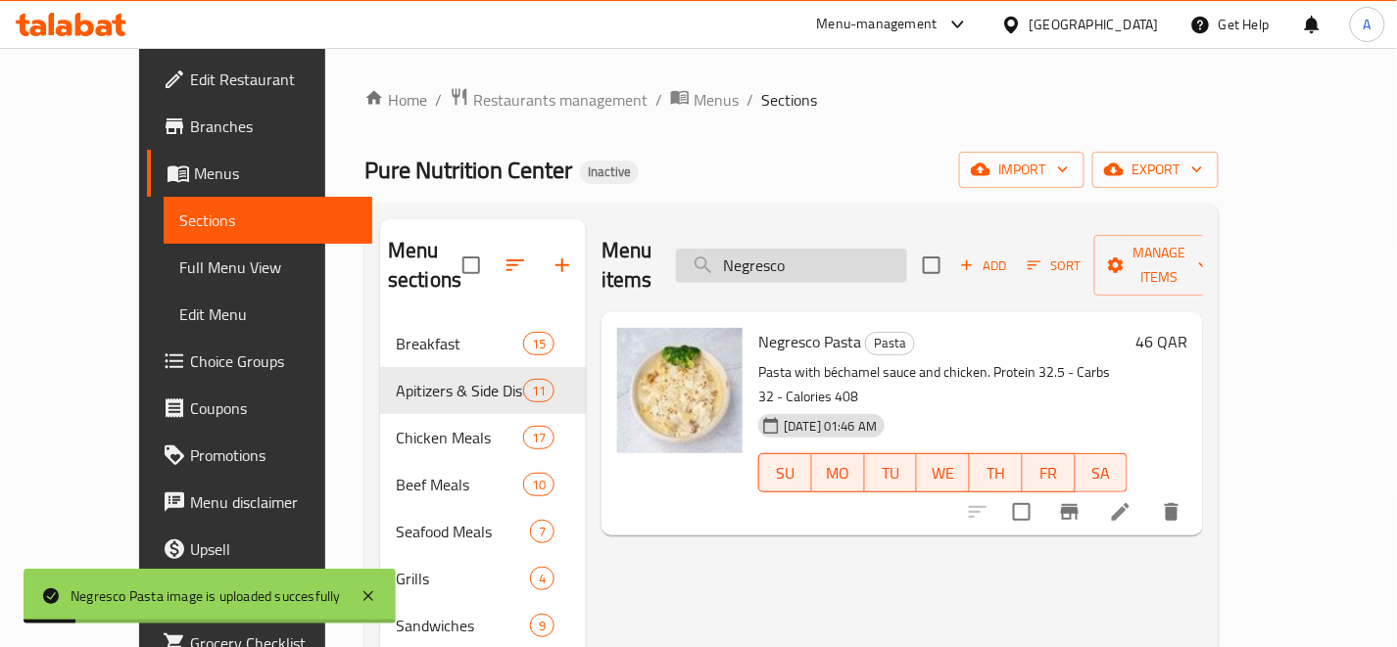
click at [889, 266] on input "Negresco" at bounding box center [791, 266] width 231 height 34
click at [889, 269] on div "Menu items Negresco Add Sort Manage items" at bounding box center [901, 265] width 601 height 93
click at [894, 253] on input "Negresco" at bounding box center [791, 266] width 231 height 34
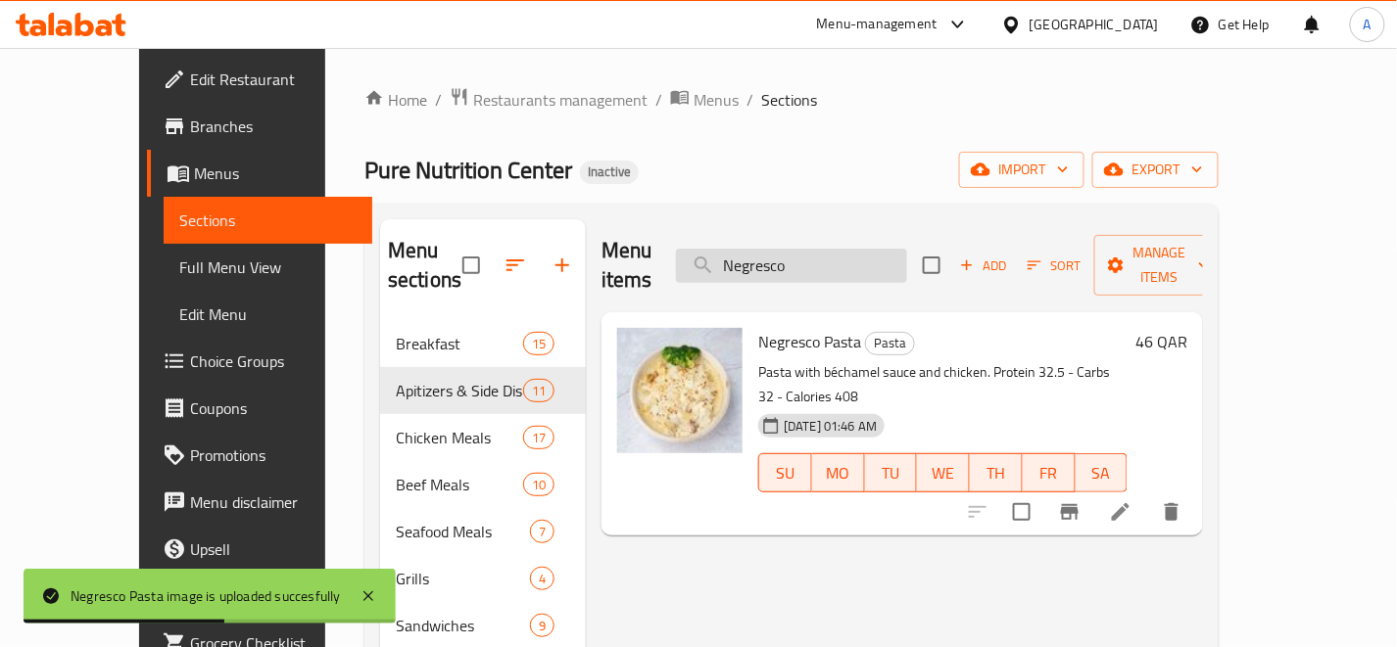
click at [894, 253] on input "Negresco" at bounding box center [791, 266] width 231 height 34
paste input "92-Spaghitti Blognaise"
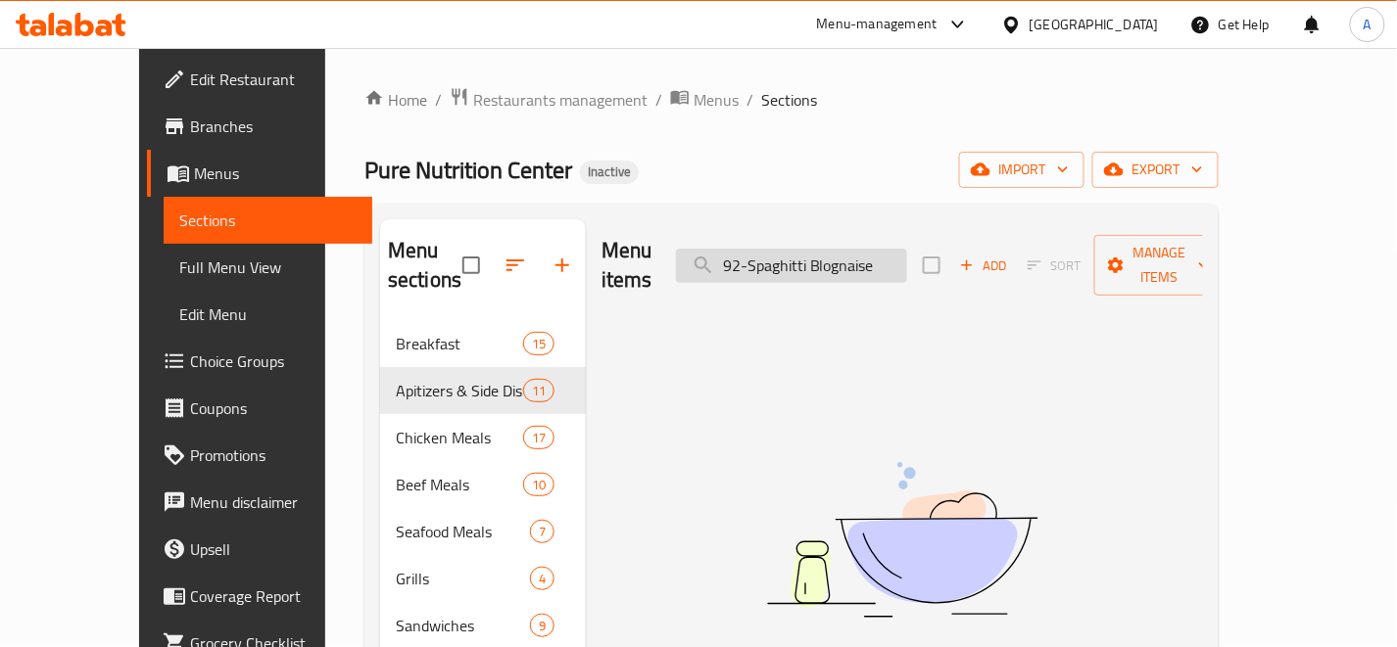
drag, startPoint x: 797, startPoint y: 250, endPoint x: 742, endPoint y: 261, distance: 56.1
click at [739, 253] on input "92-Spaghitti Blognaise" at bounding box center [791, 266] width 231 height 34
click at [857, 250] on input "Spaghitti Blognaise" at bounding box center [791, 266] width 231 height 34
type input "S"
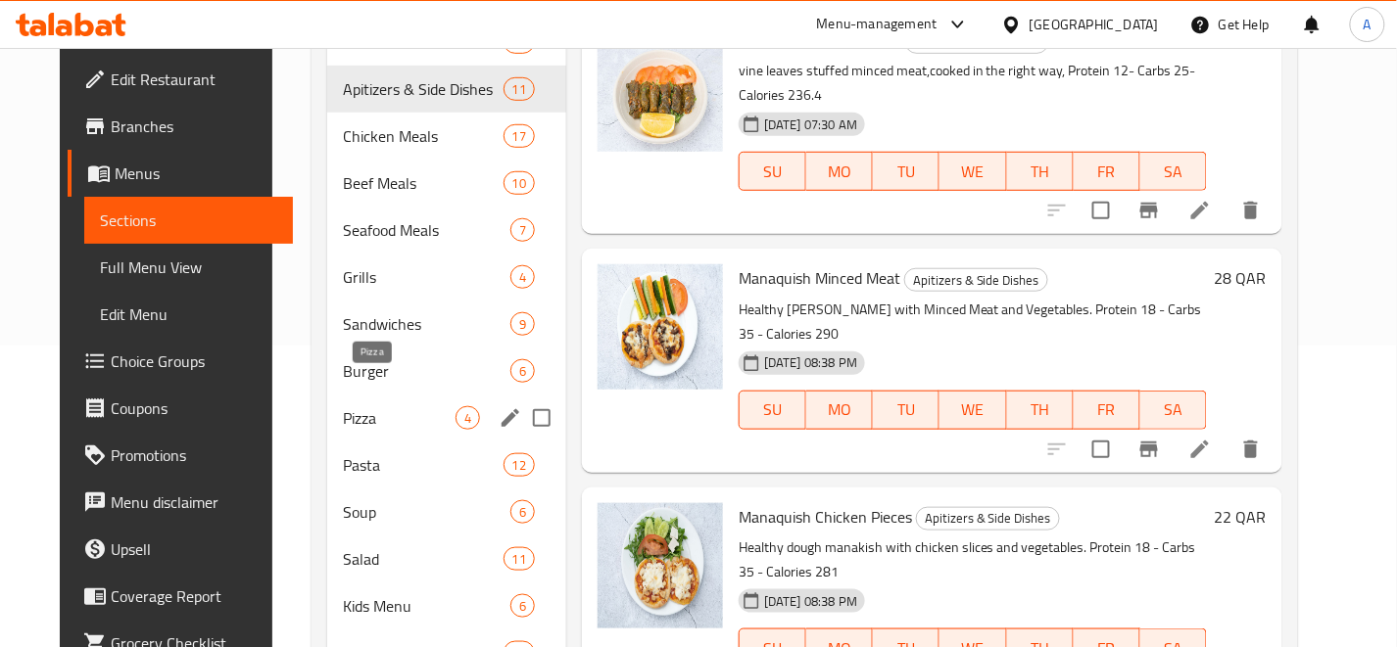
scroll to position [326, 0]
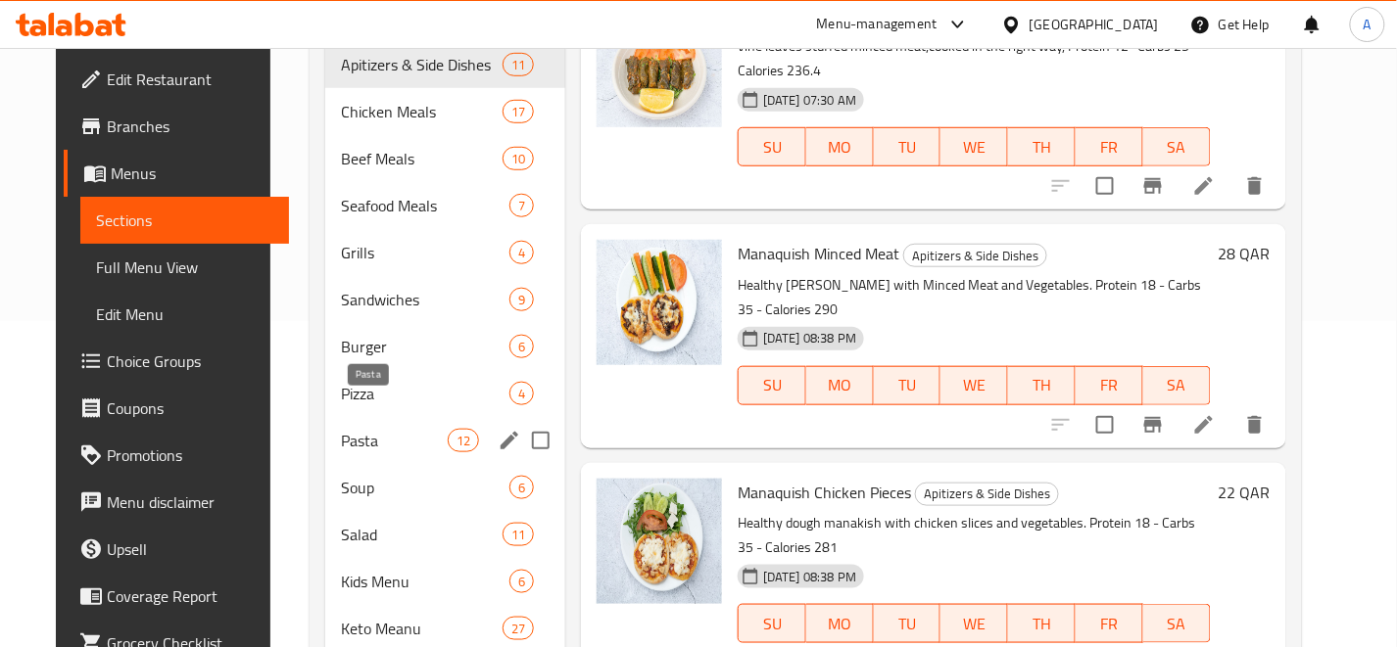
click at [412, 429] on span "Pasta" at bounding box center [394, 441] width 107 height 24
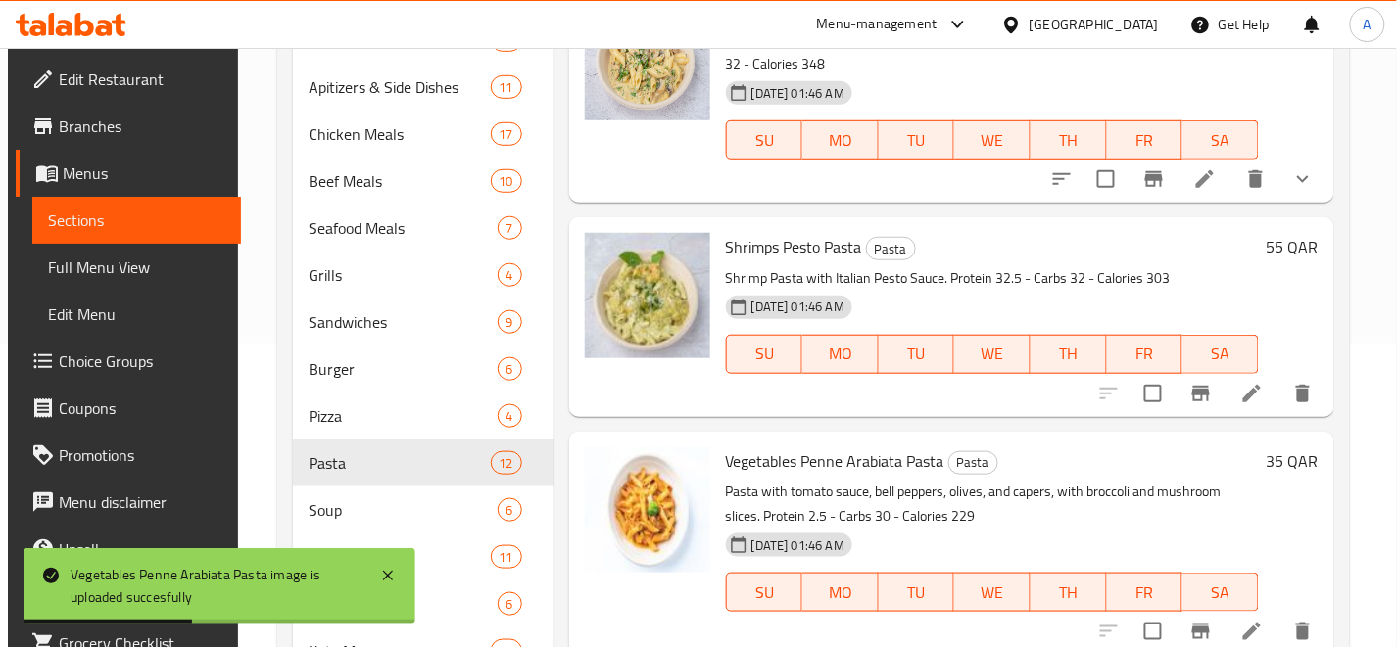
scroll to position [544, 0]
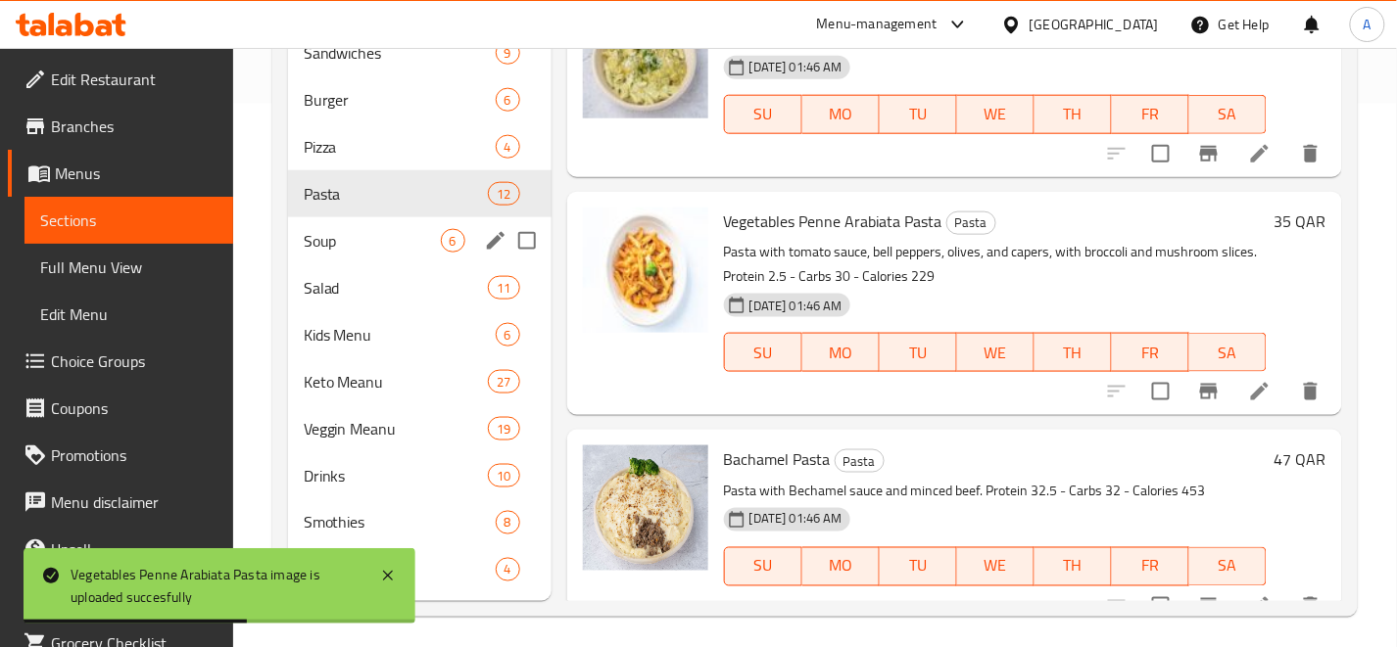
click at [382, 243] on span "Soup" at bounding box center [372, 241] width 137 height 24
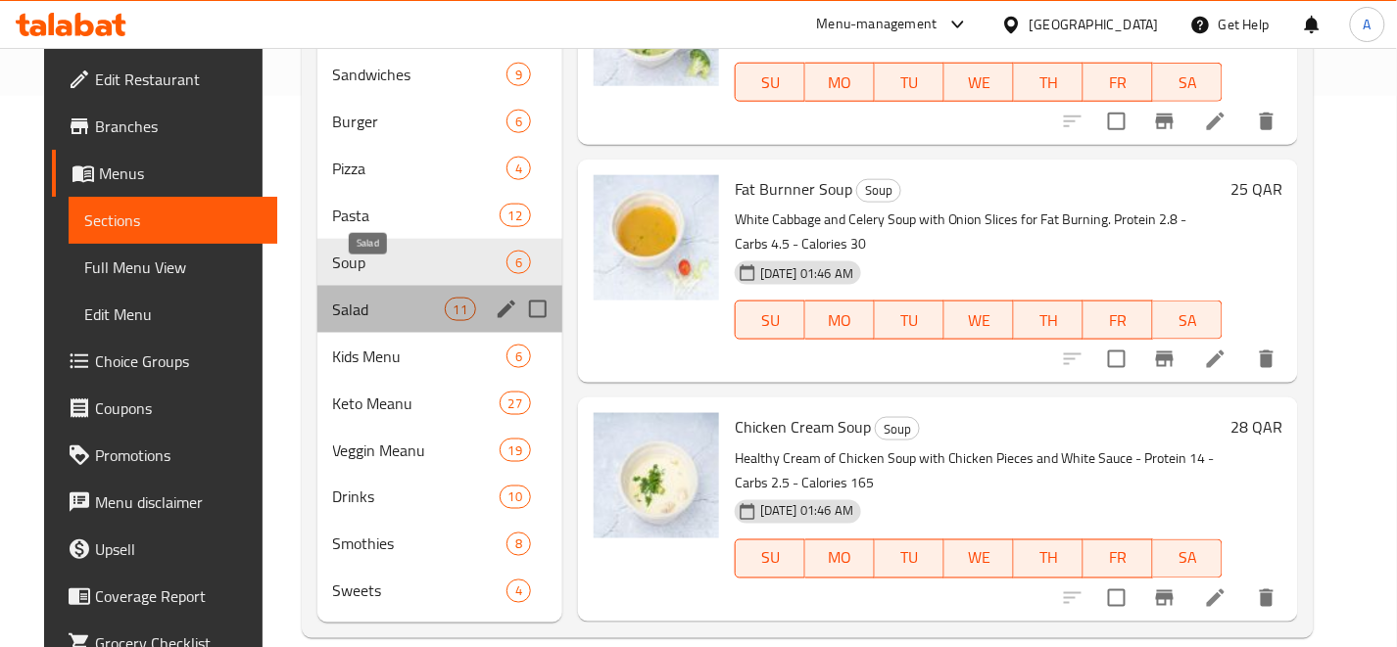
click at [382, 298] on span "Salad" at bounding box center [389, 310] width 112 height 24
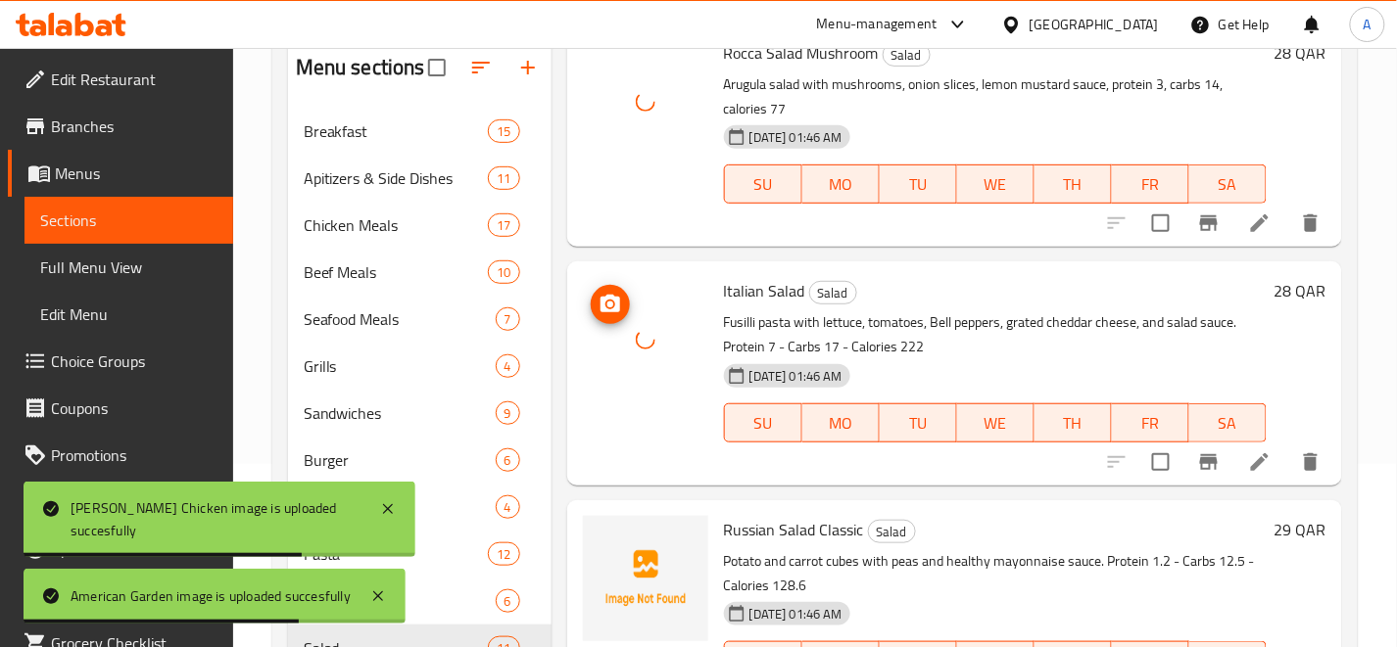
scroll to position [551, 0]
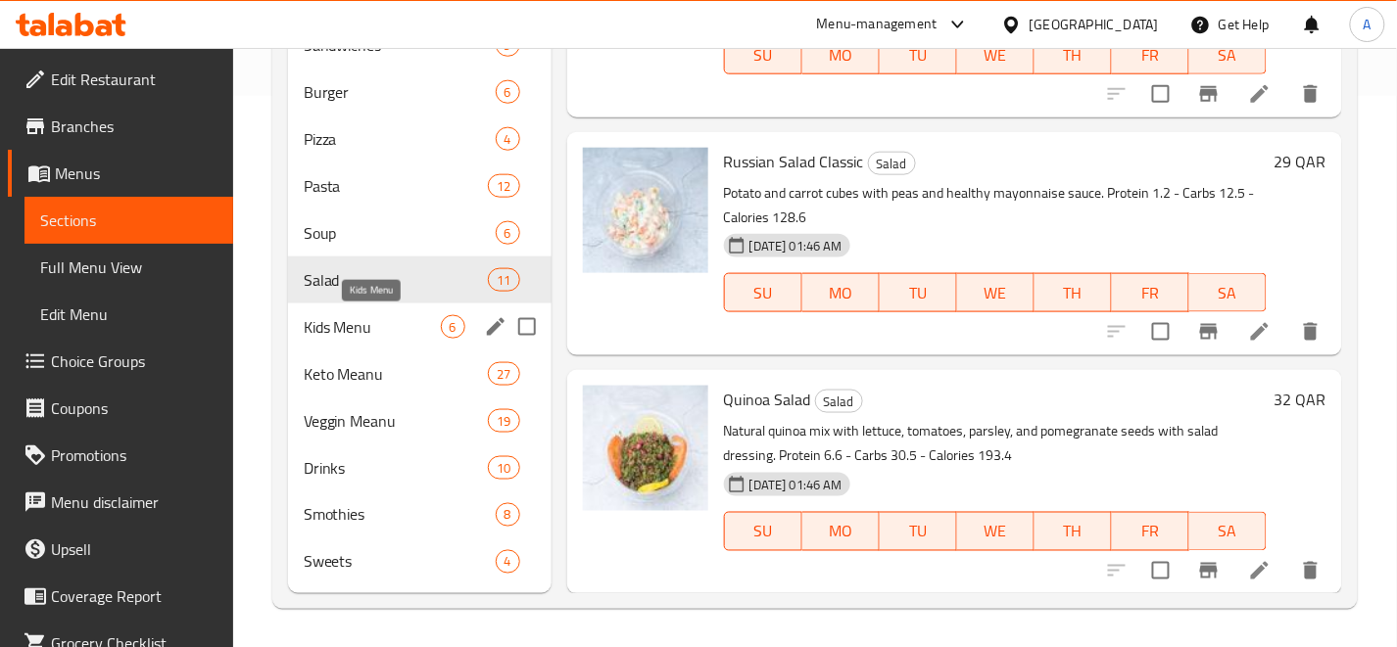
click at [359, 327] on span "Kids Menu" at bounding box center [372, 327] width 137 height 24
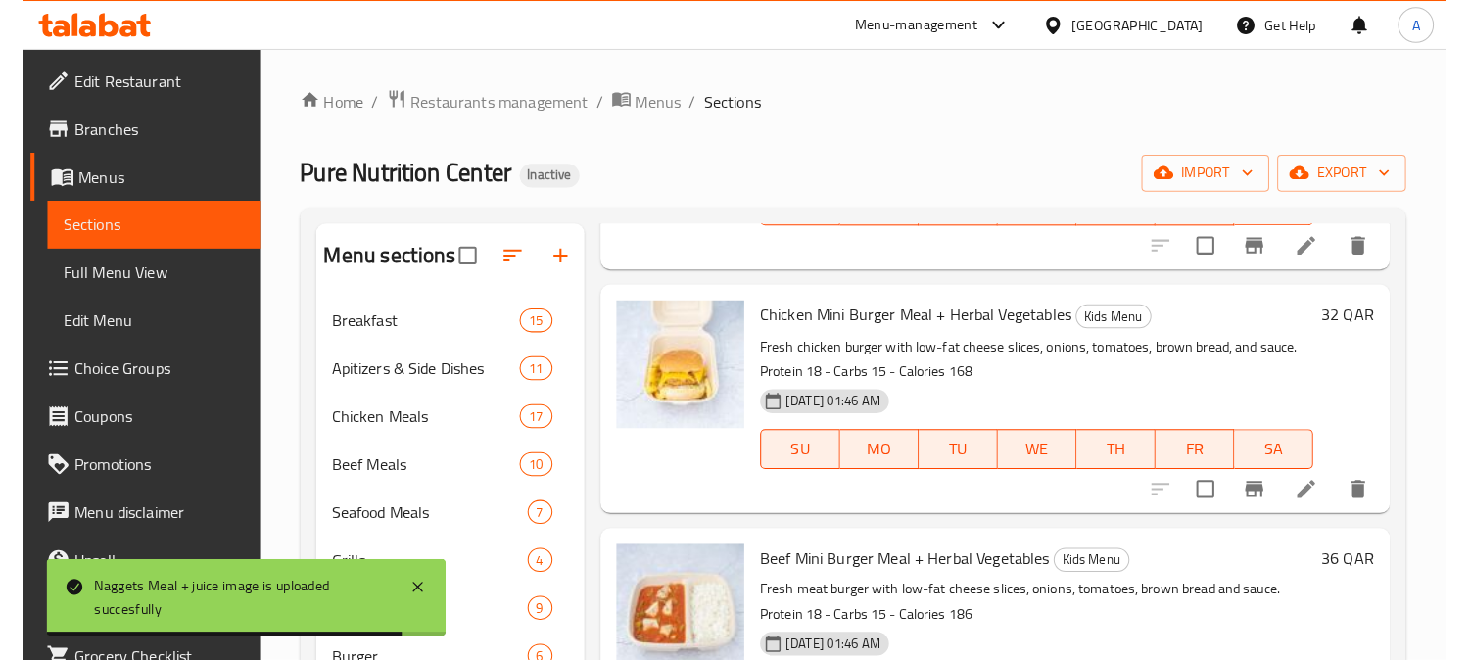
scroll to position [435, 0]
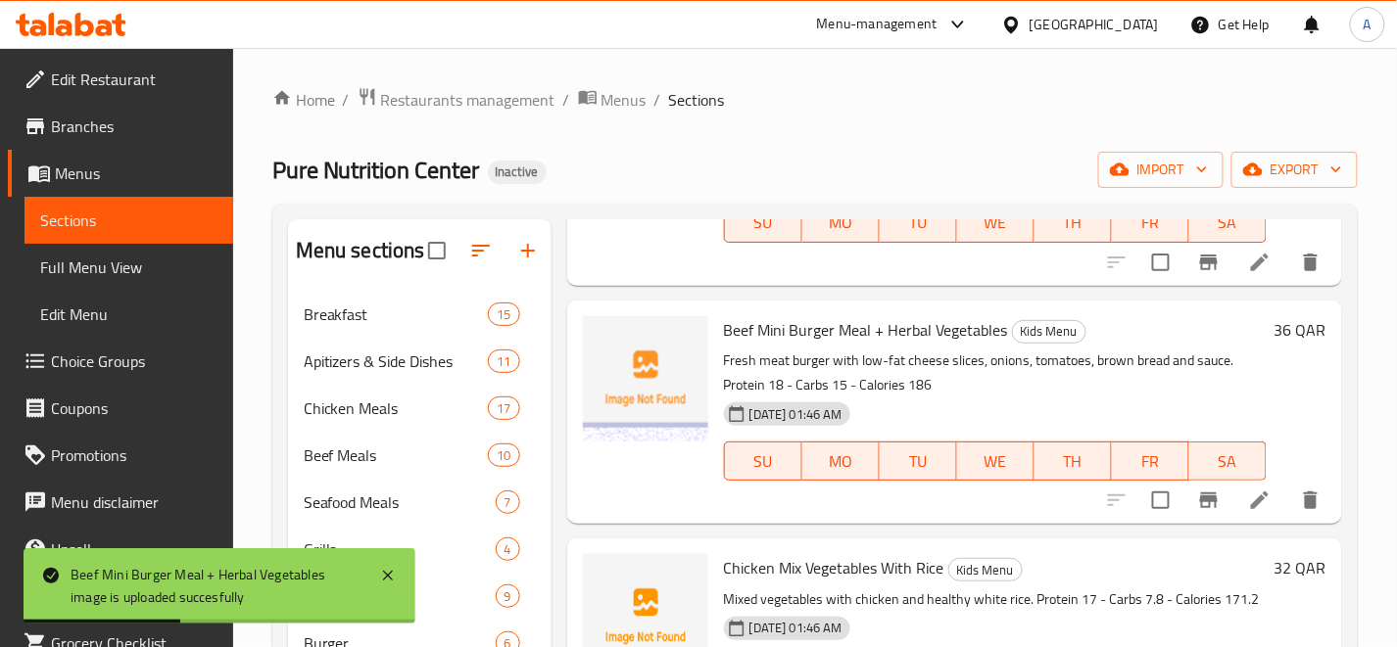
click at [826, 333] on span "Beef Mini Burger Meal + Herbal Vegetables" at bounding box center [866, 329] width 284 height 29
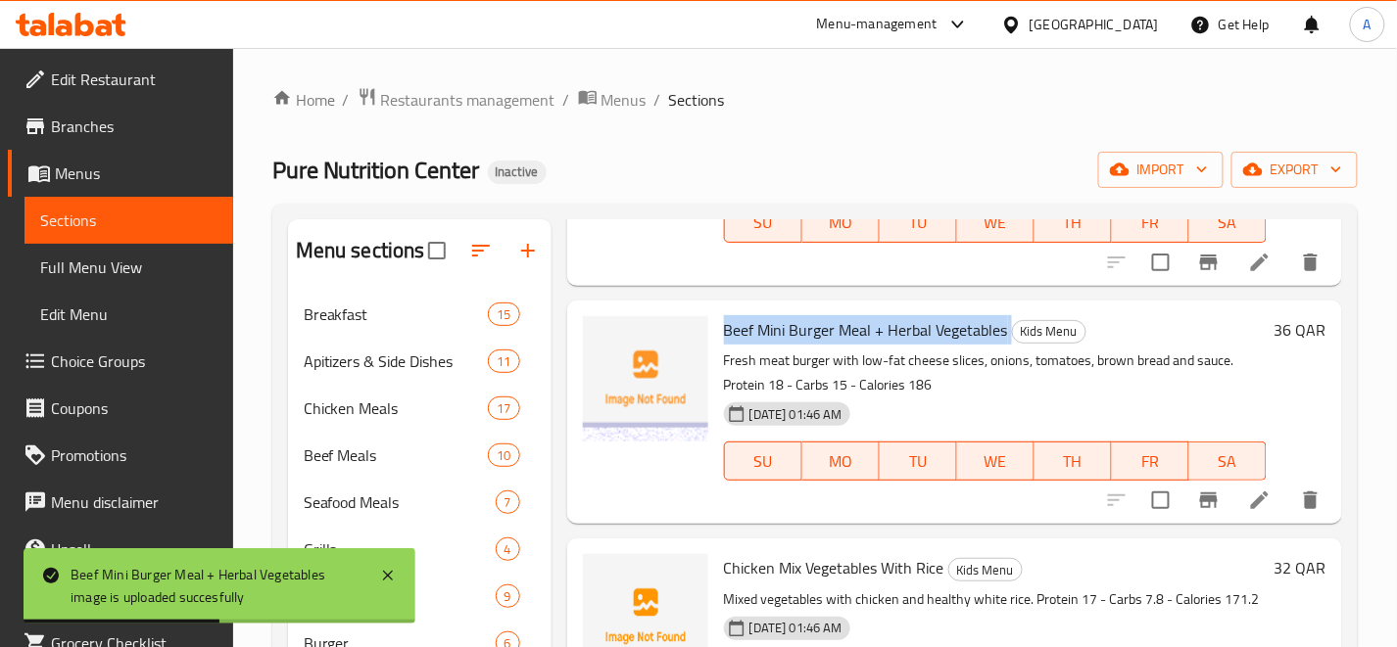
click at [826, 333] on span "Beef Mini Burger Meal + Herbal Vegetables" at bounding box center [866, 329] width 284 height 29
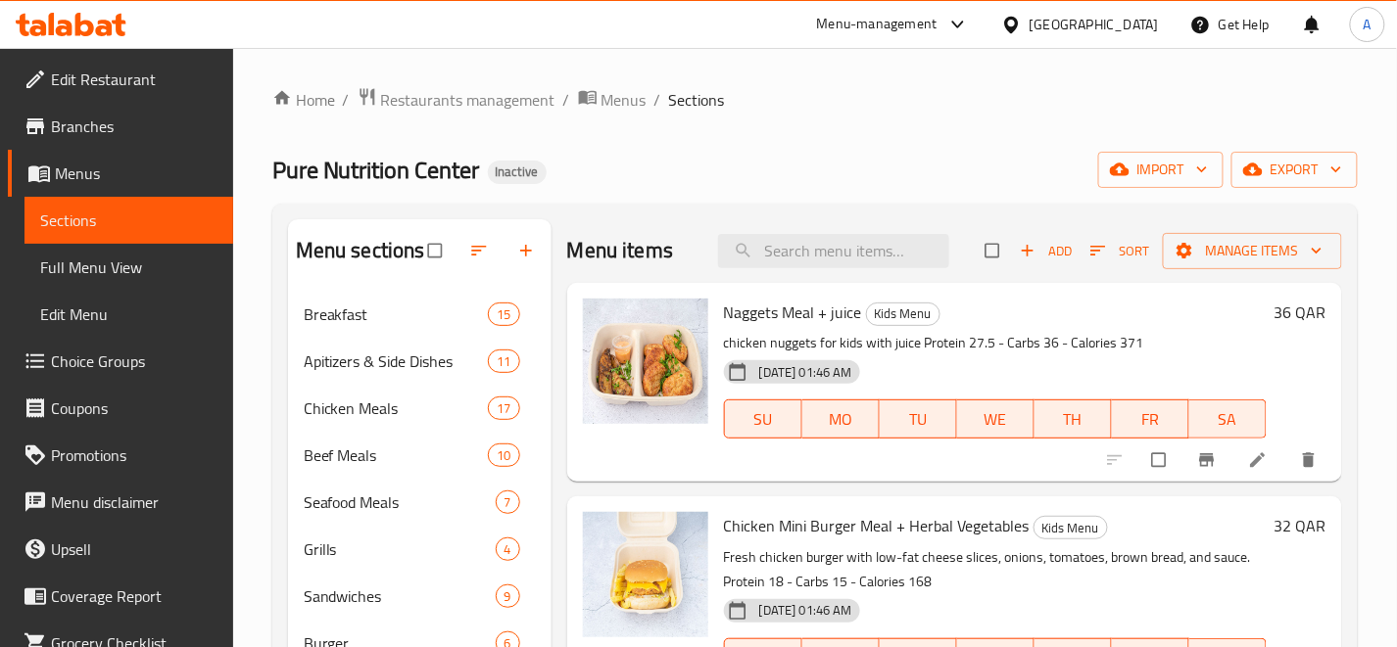
click at [970, 121] on div "Home / Restaurants management / Menus / Sections Pure Nutrition Center Inactive…" at bounding box center [814, 623] width 1085 height 1073
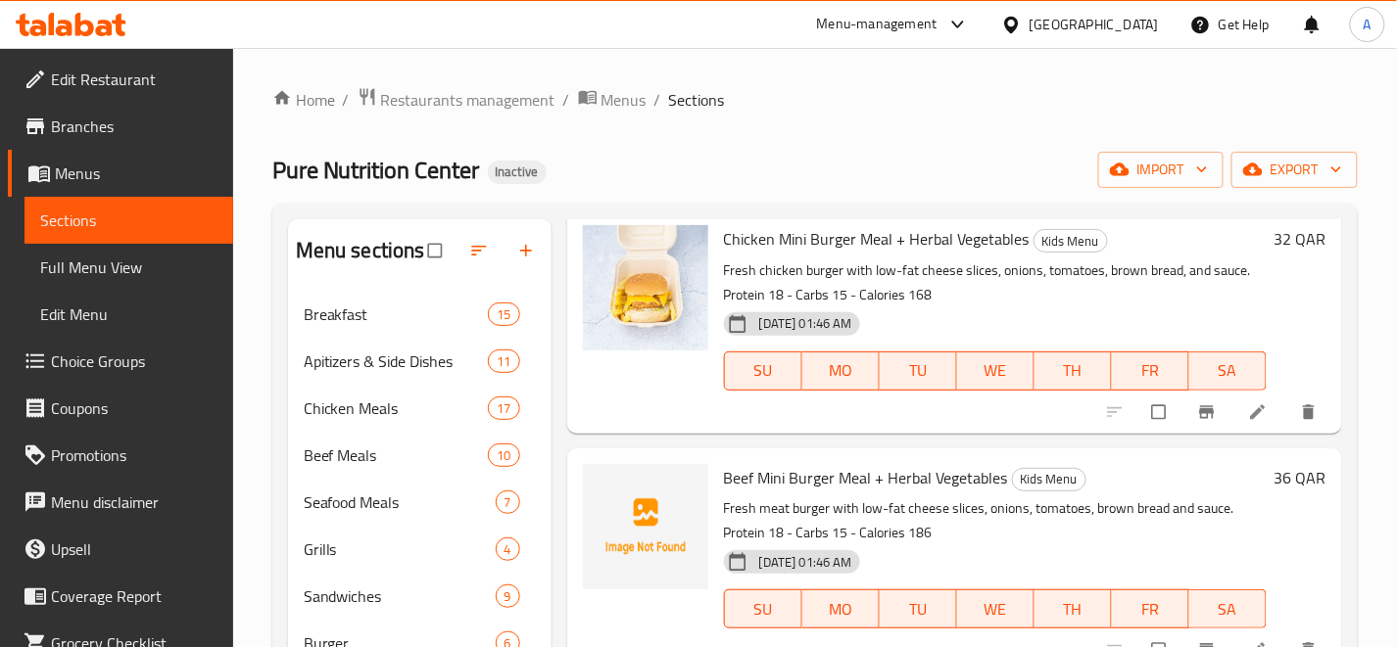
scroll to position [396, 0]
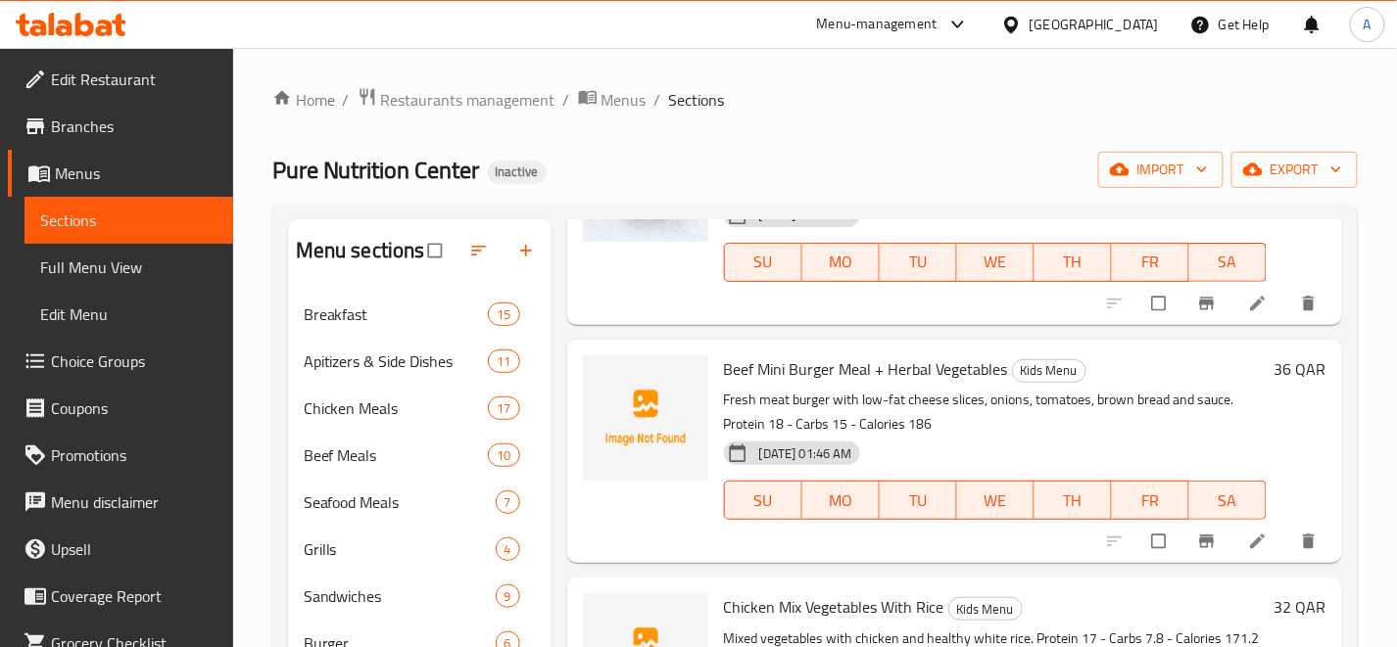
click at [1014, 129] on div "Home / Restaurants management / Menus / Sections Pure Nutrition Center Inactive…" at bounding box center [814, 623] width 1085 height 1073
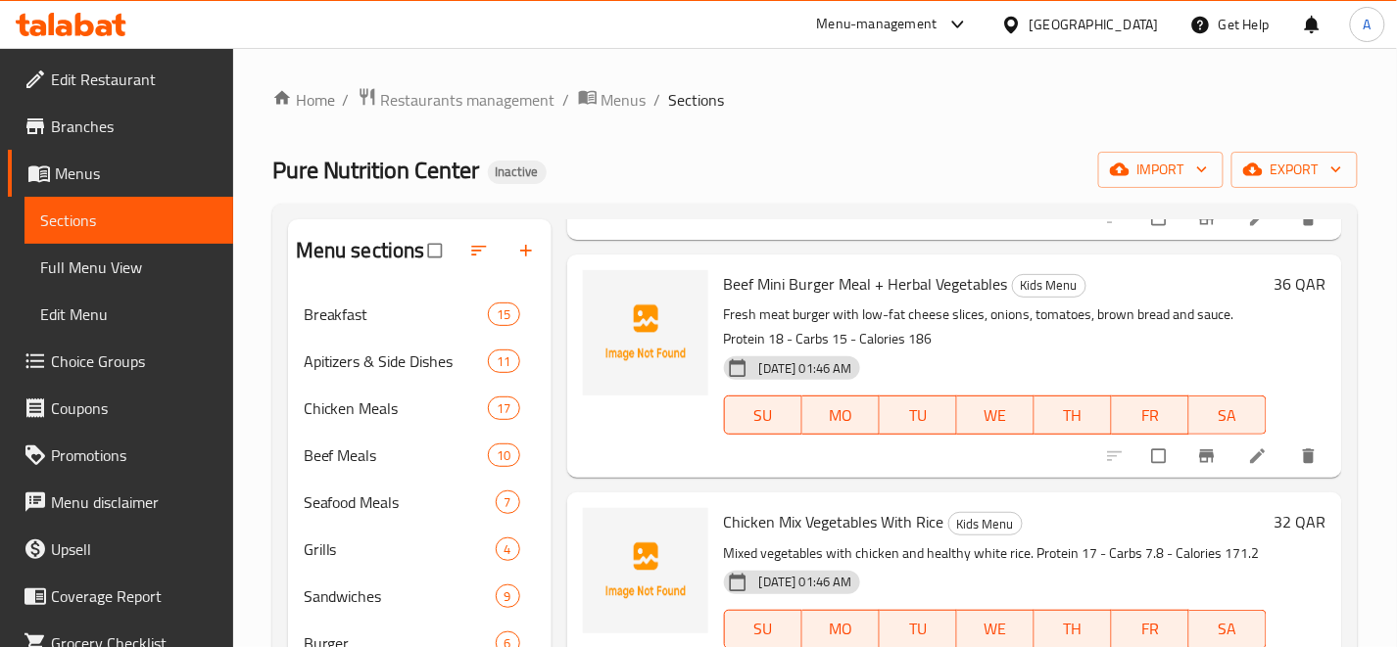
scroll to position [504, 0]
drag, startPoint x: 723, startPoint y: 493, endPoint x: 943, endPoint y: 506, distance: 220.8
click at [943, 508] on h6 "Chicken Mix Vegetables With Rice Kids Menu" at bounding box center [995, 521] width 543 height 27
copy span "Chicken Mix Vegetables With Rice"
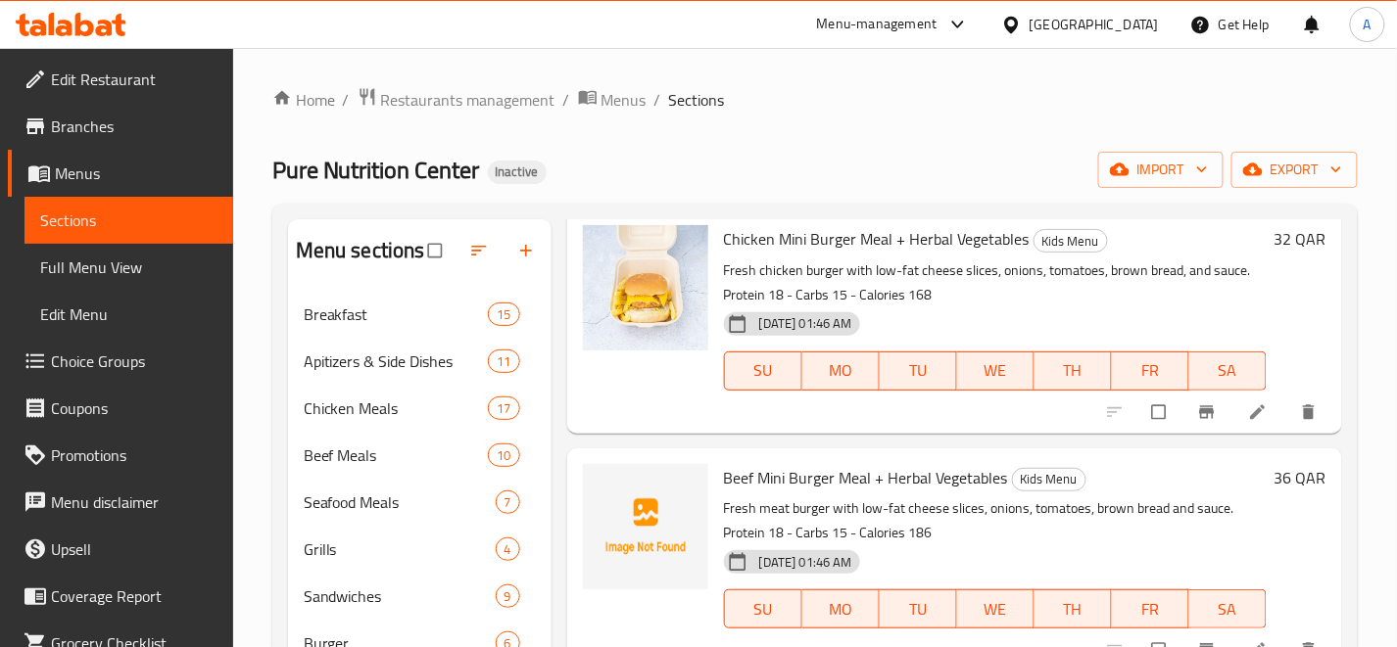
scroll to position [0, 0]
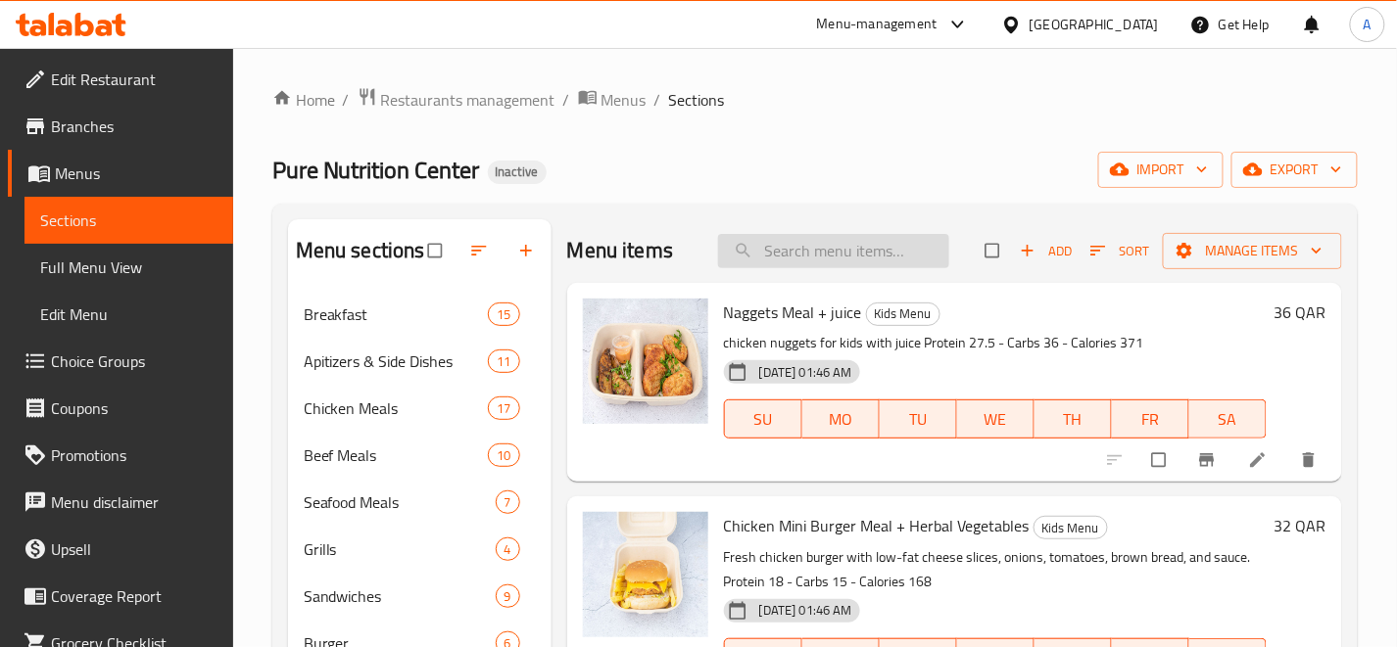
click at [864, 243] on input "search" at bounding box center [833, 251] width 231 height 34
paste input "116-chicken with vegetable & rice"
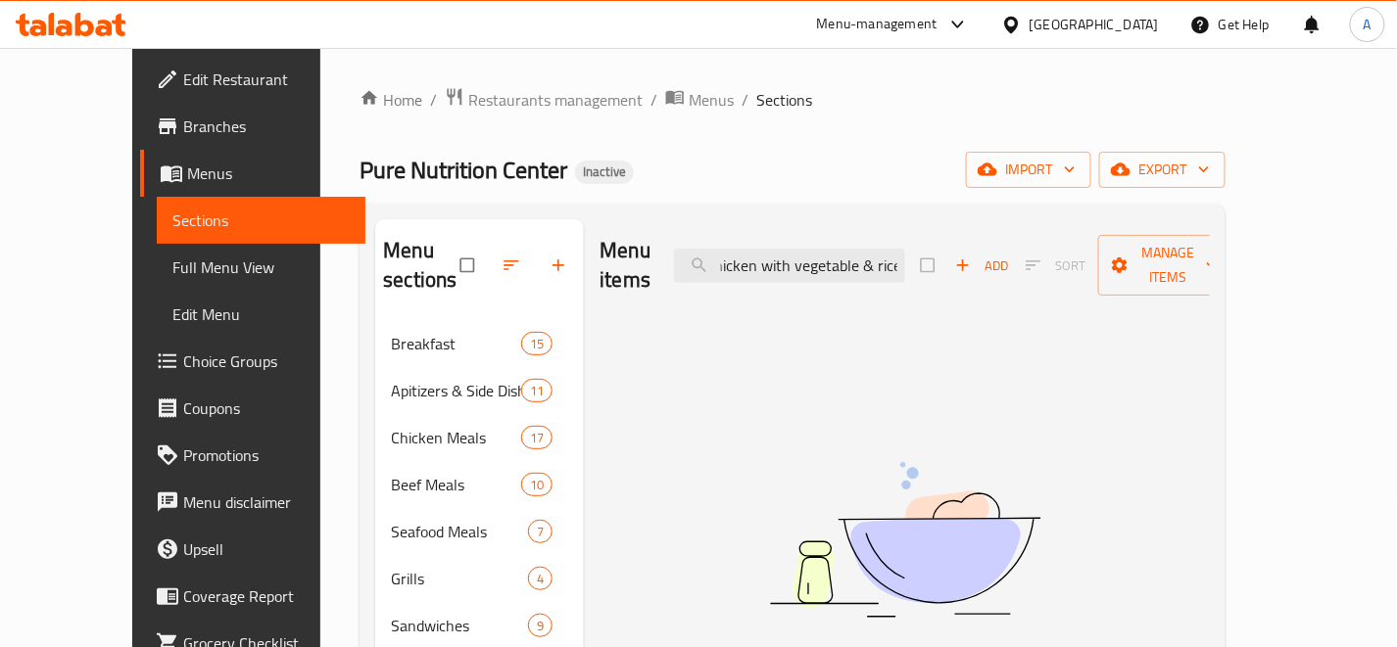
drag, startPoint x: 836, startPoint y: 253, endPoint x: 1035, endPoint y: 274, distance: 200.0
click at [1035, 274] on div "Menu items 116-chicken with vegetable & rice Add Sort Manage items" at bounding box center [904, 265] width 610 height 93
drag, startPoint x: 791, startPoint y: 255, endPoint x: 751, endPoint y: 261, distance: 40.7
click at [751, 261] on input "116-chicken" at bounding box center [789, 266] width 231 height 34
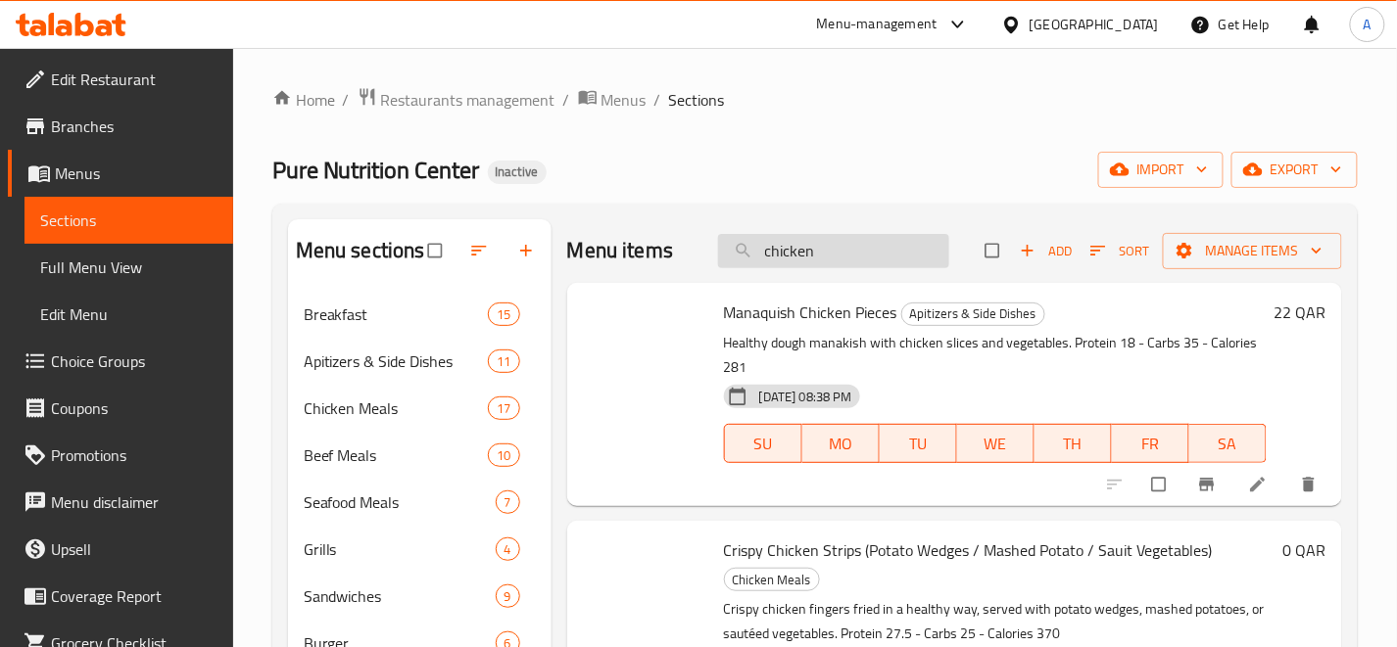
click at [850, 256] on input "chicken" at bounding box center [833, 251] width 231 height 34
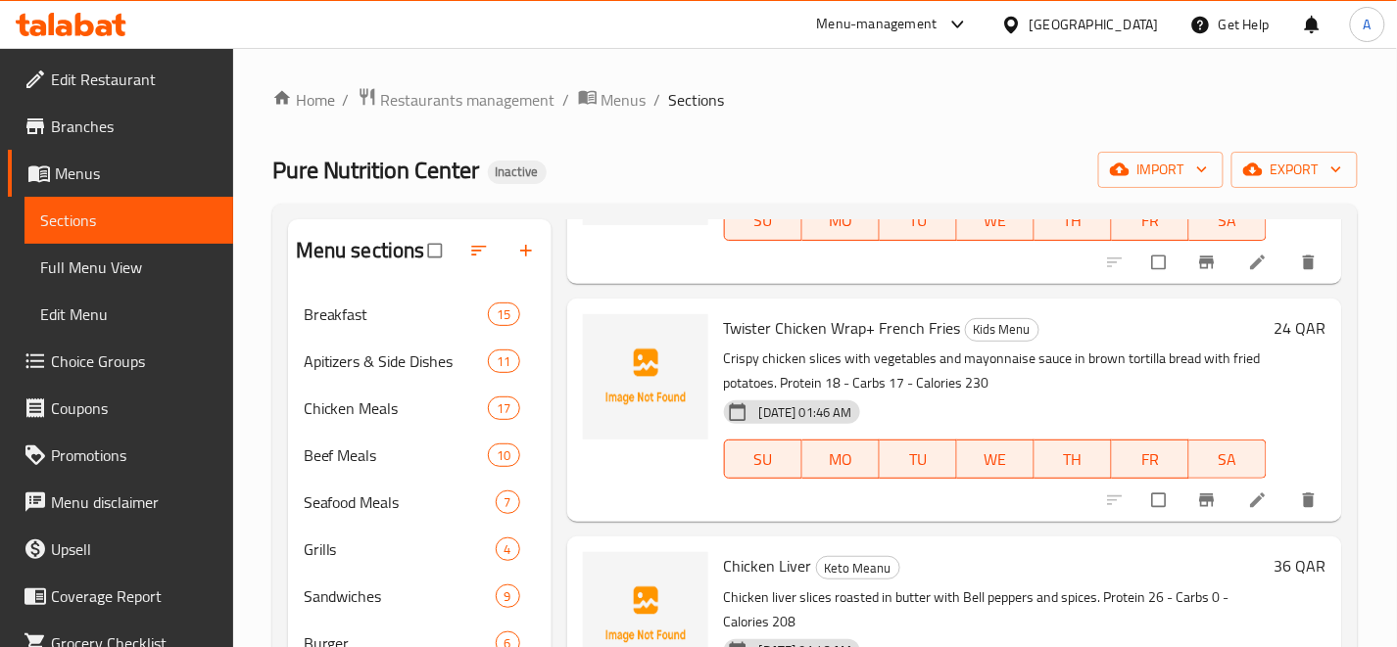
scroll to position [9140, 0]
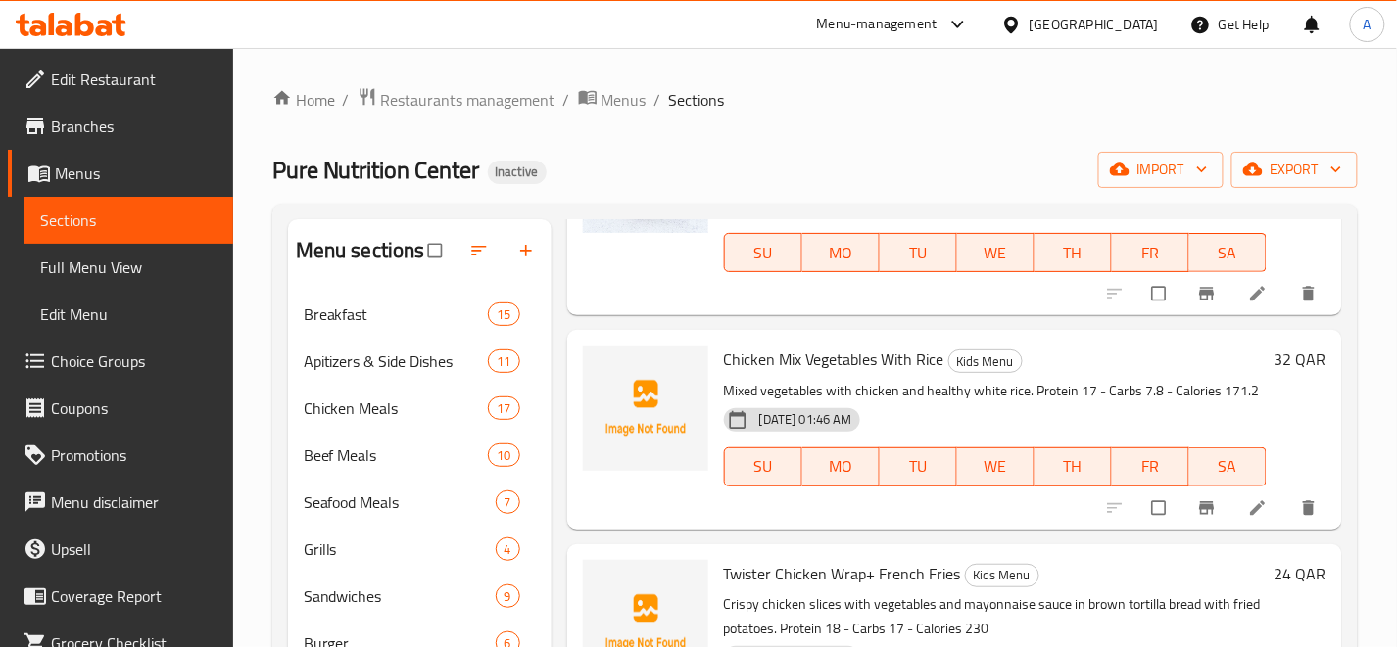
type input "chicken"
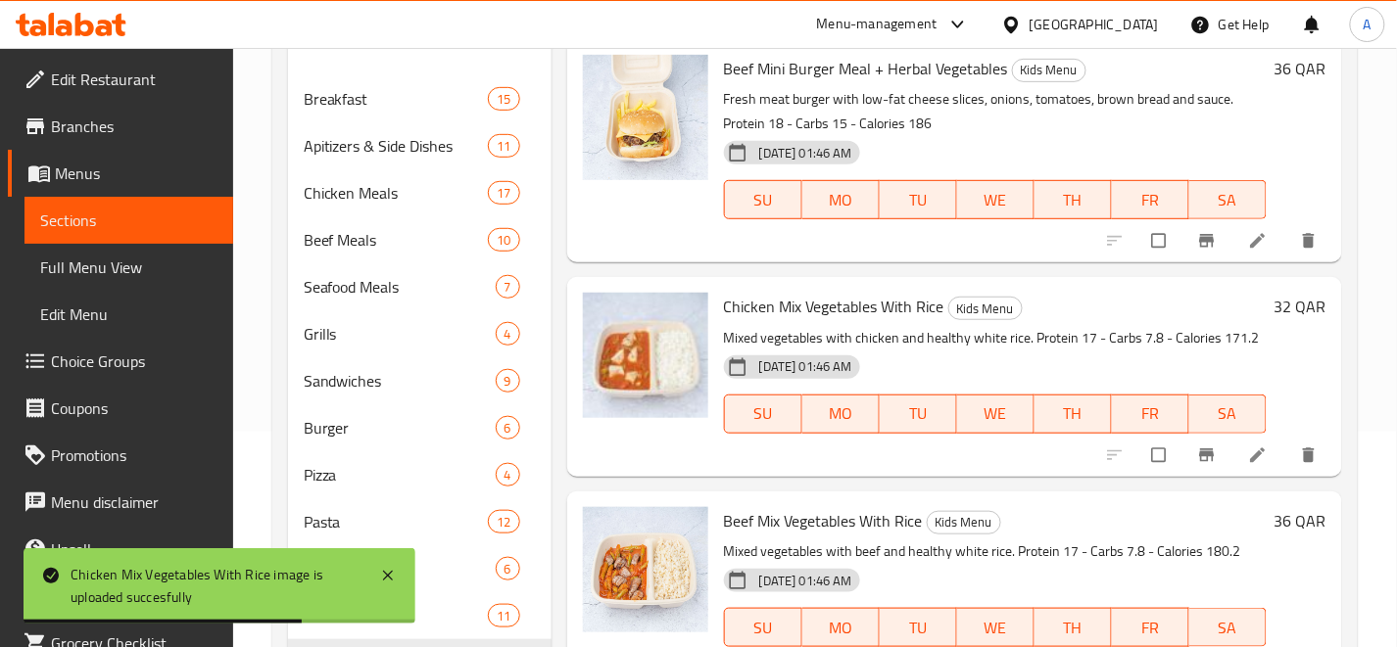
scroll to position [551, 0]
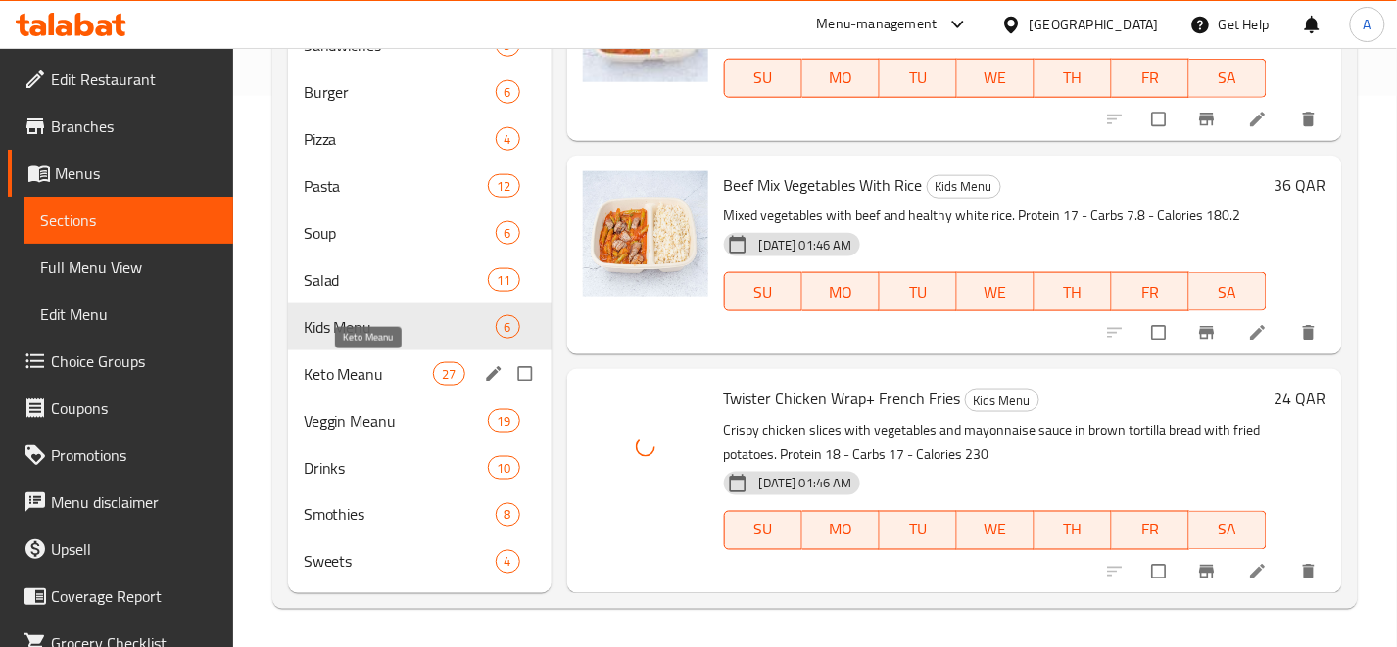
click at [388, 374] on span "Keto Meanu" at bounding box center [369, 374] width 130 height 24
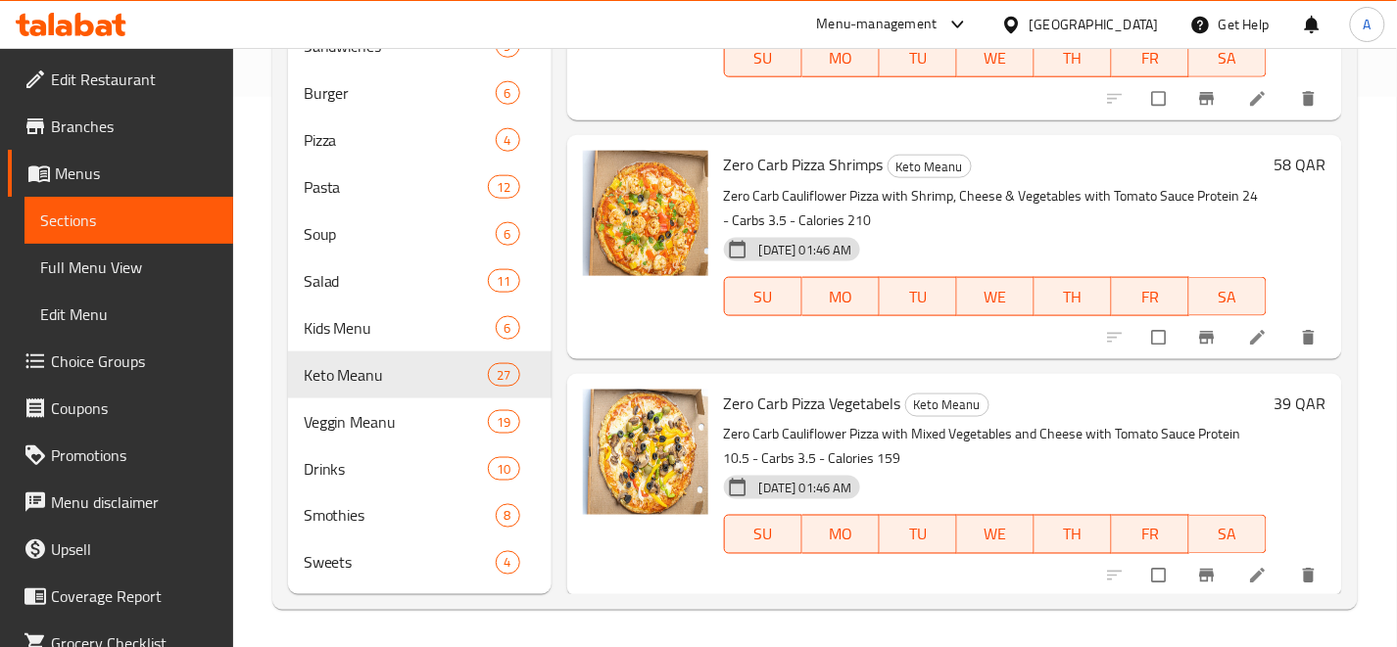
scroll to position [551, 0]
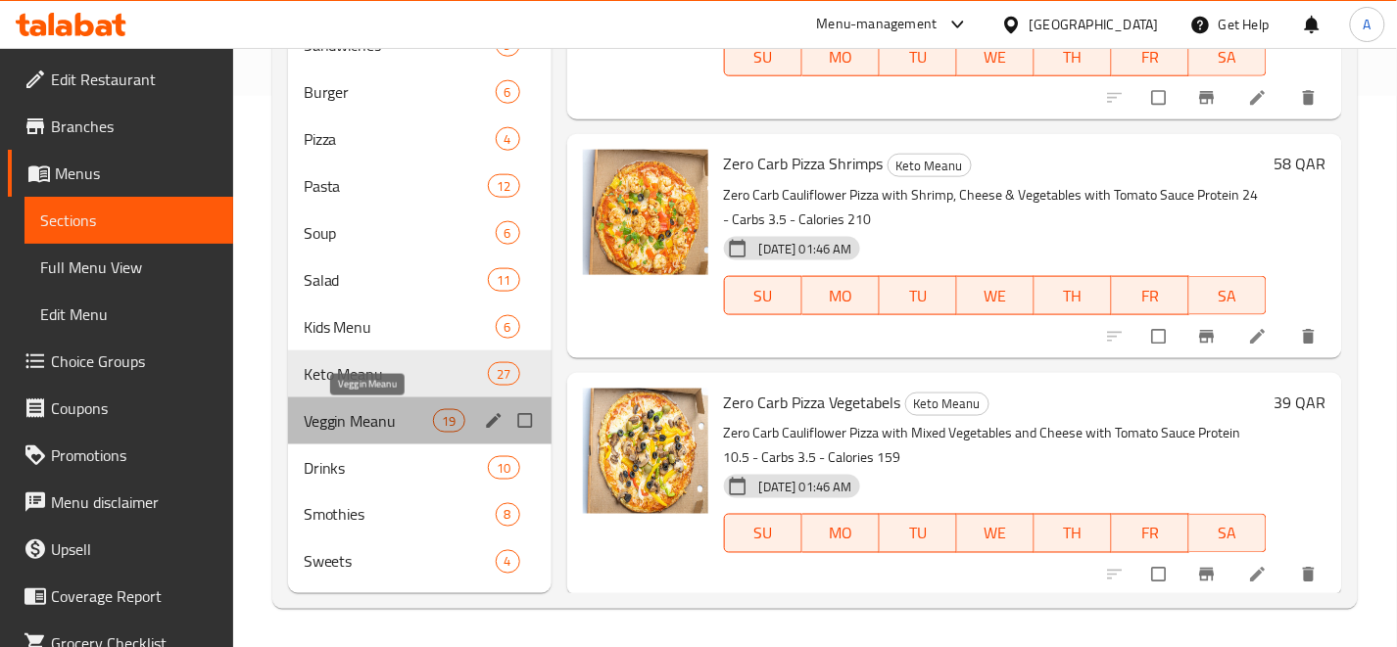
click at [338, 417] on span "Veggin Meanu" at bounding box center [369, 421] width 130 height 24
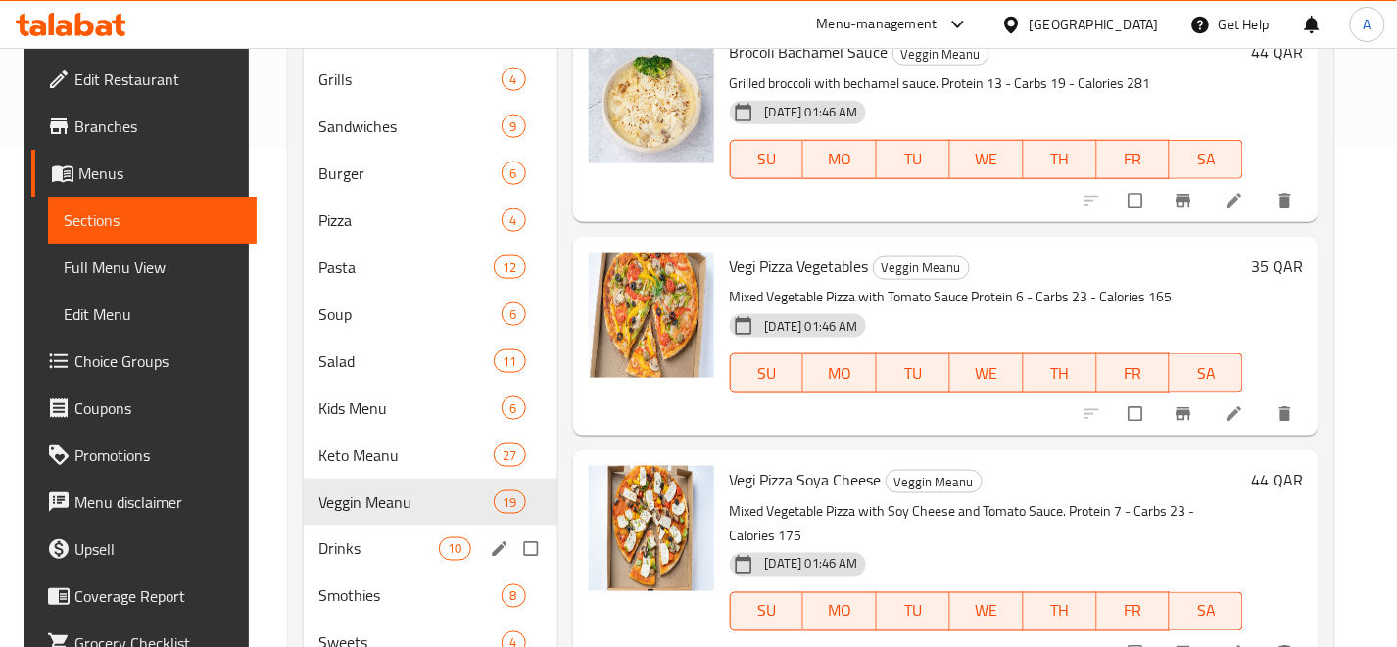
scroll to position [551, 0]
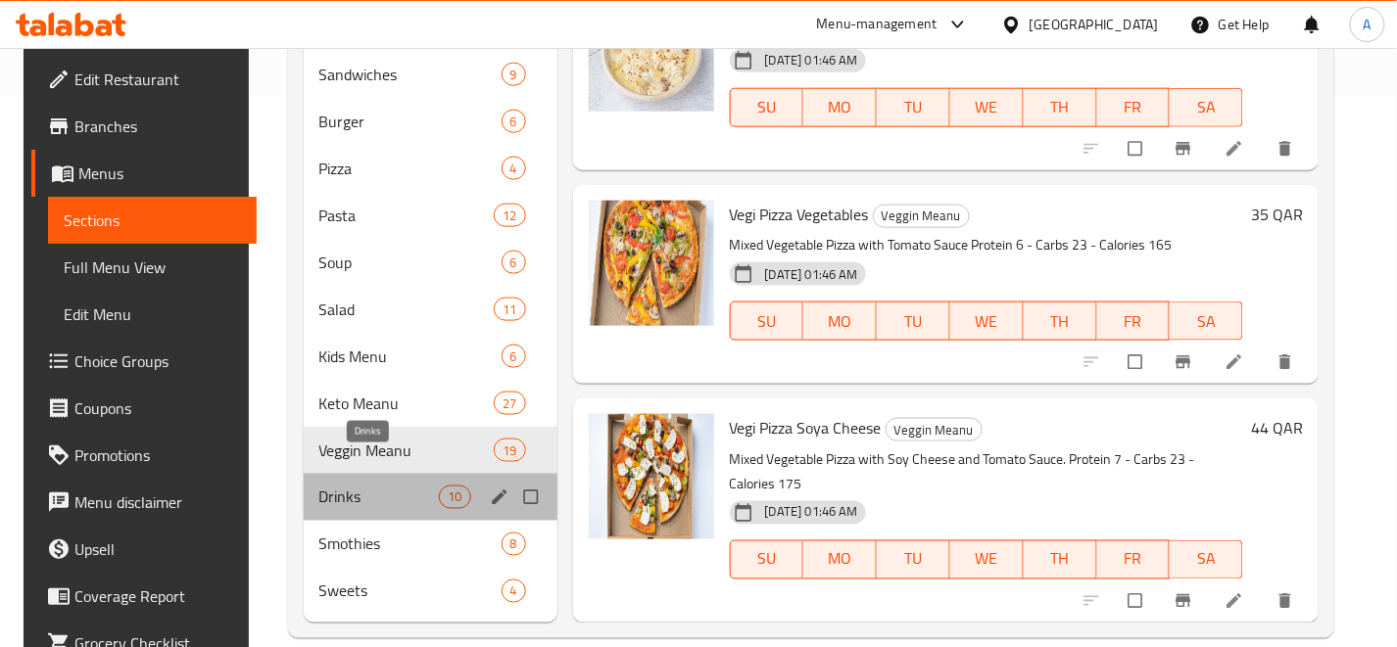
click at [402, 486] on span "Drinks" at bounding box center [379, 498] width 120 height 24
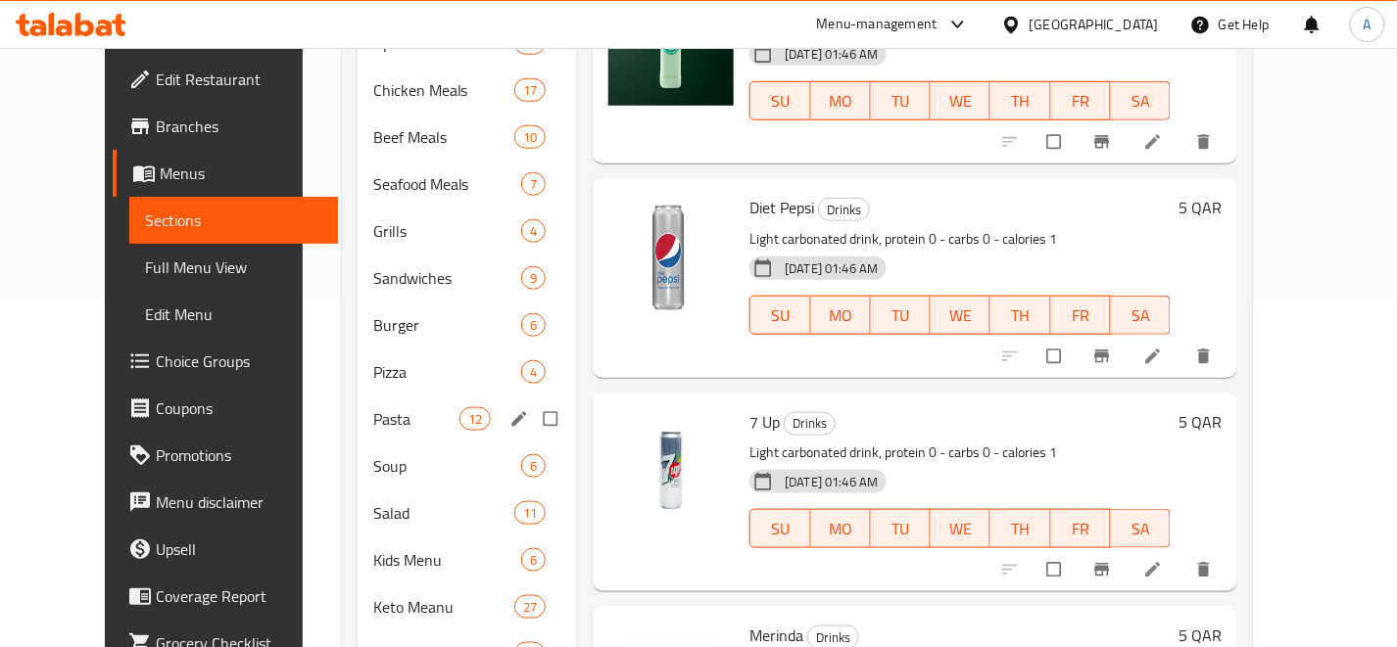
scroll to position [551, 0]
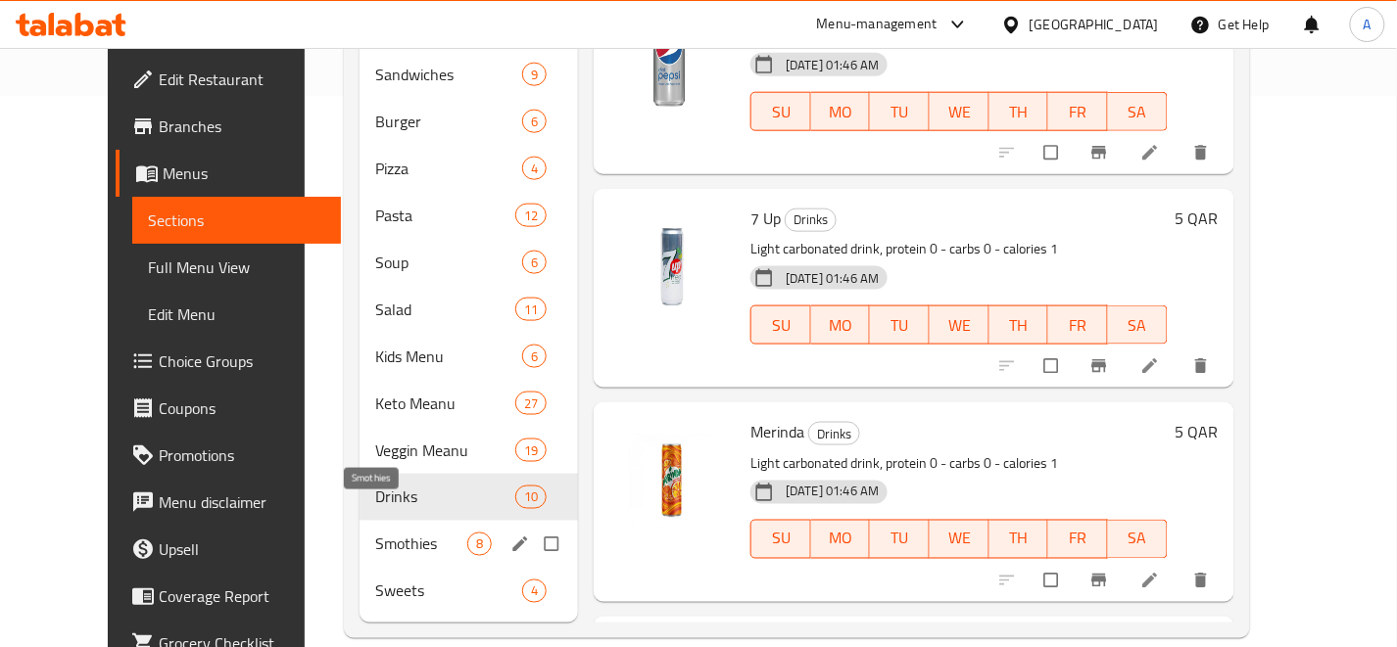
click at [412, 533] on span "Smothies" at bounding box center [421, 545] width 92 height 24
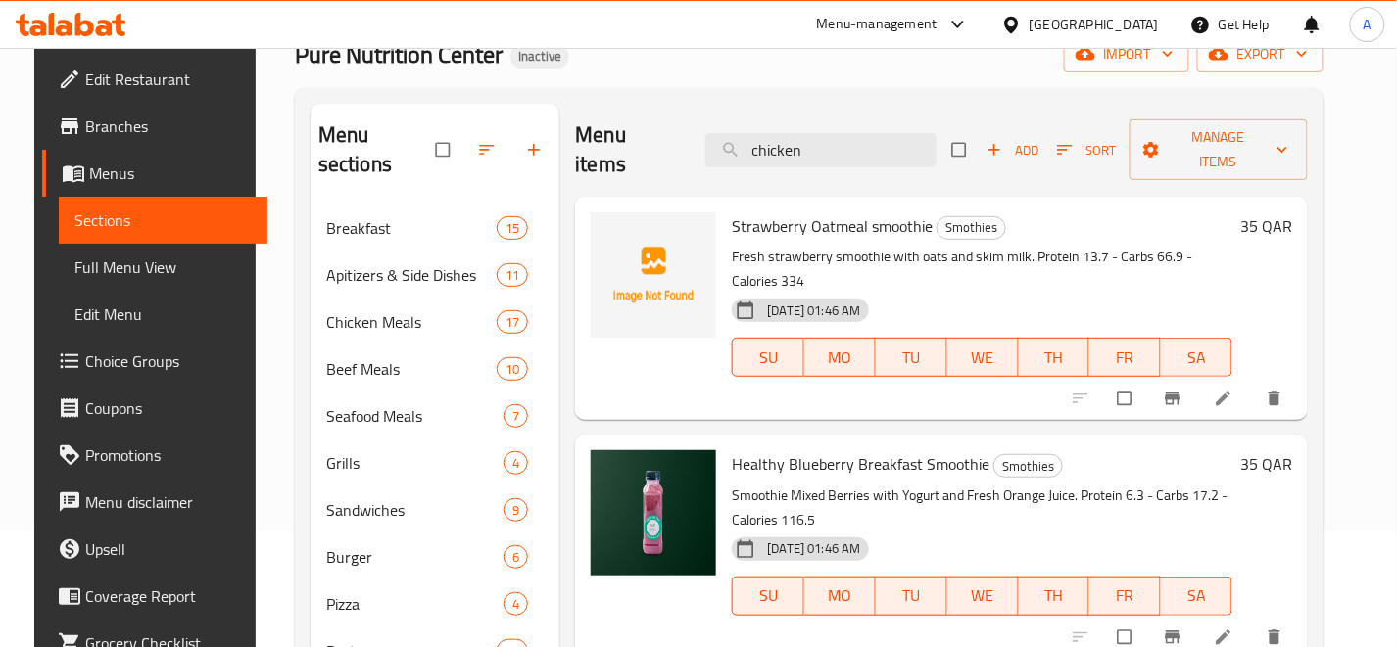
scroll to position [551, 0]
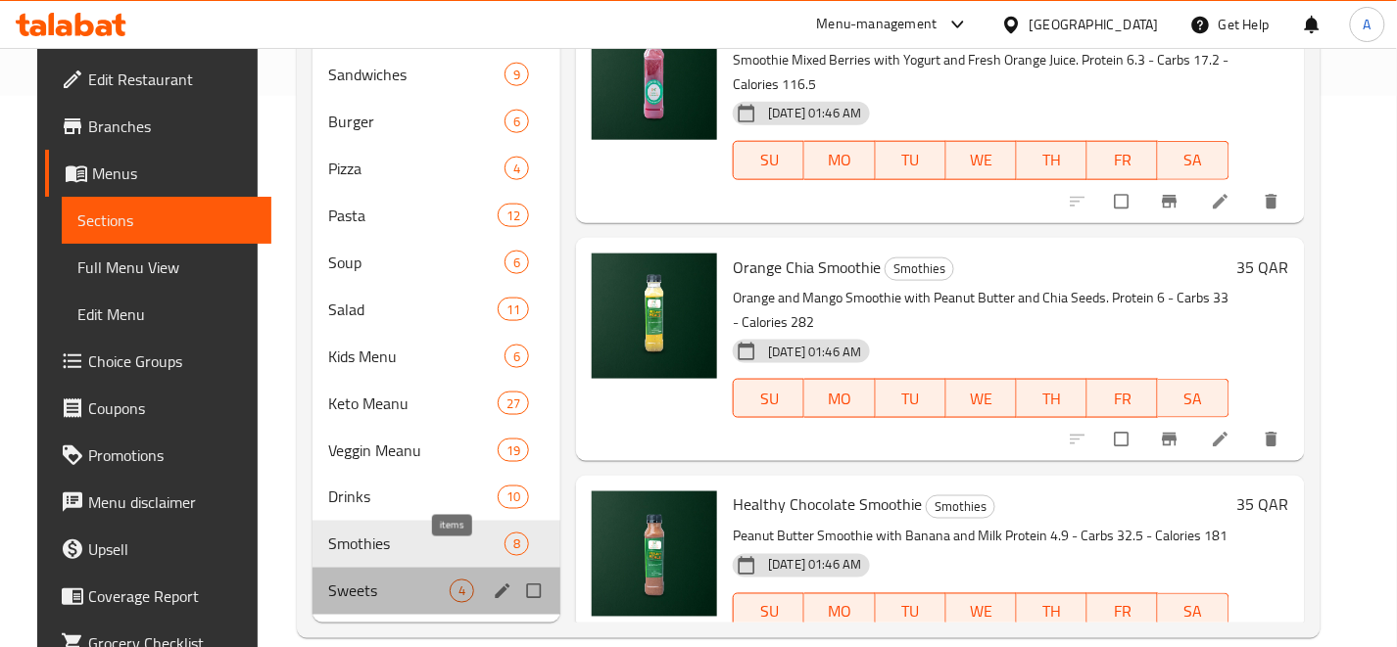
click at [451, 583] on span "4" at bounding box center [462, 592] width 23 height 19
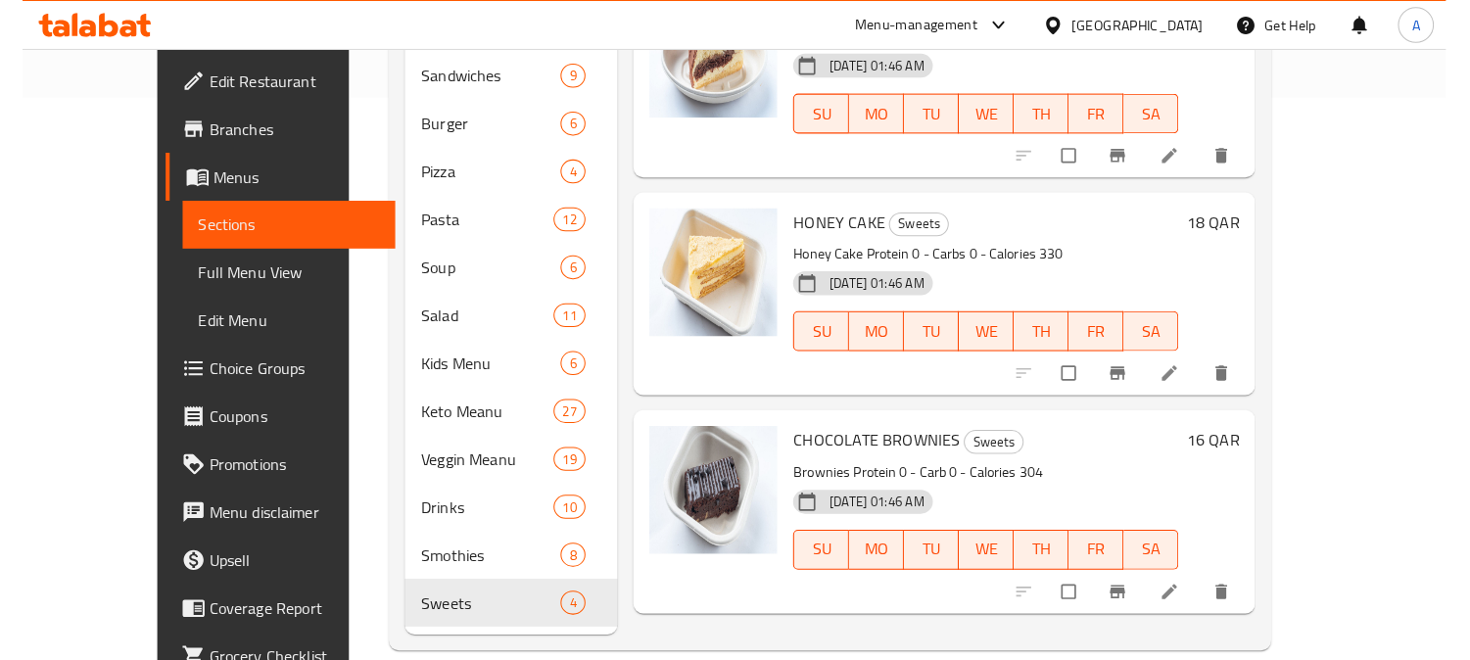
scroll to position [539, 0]
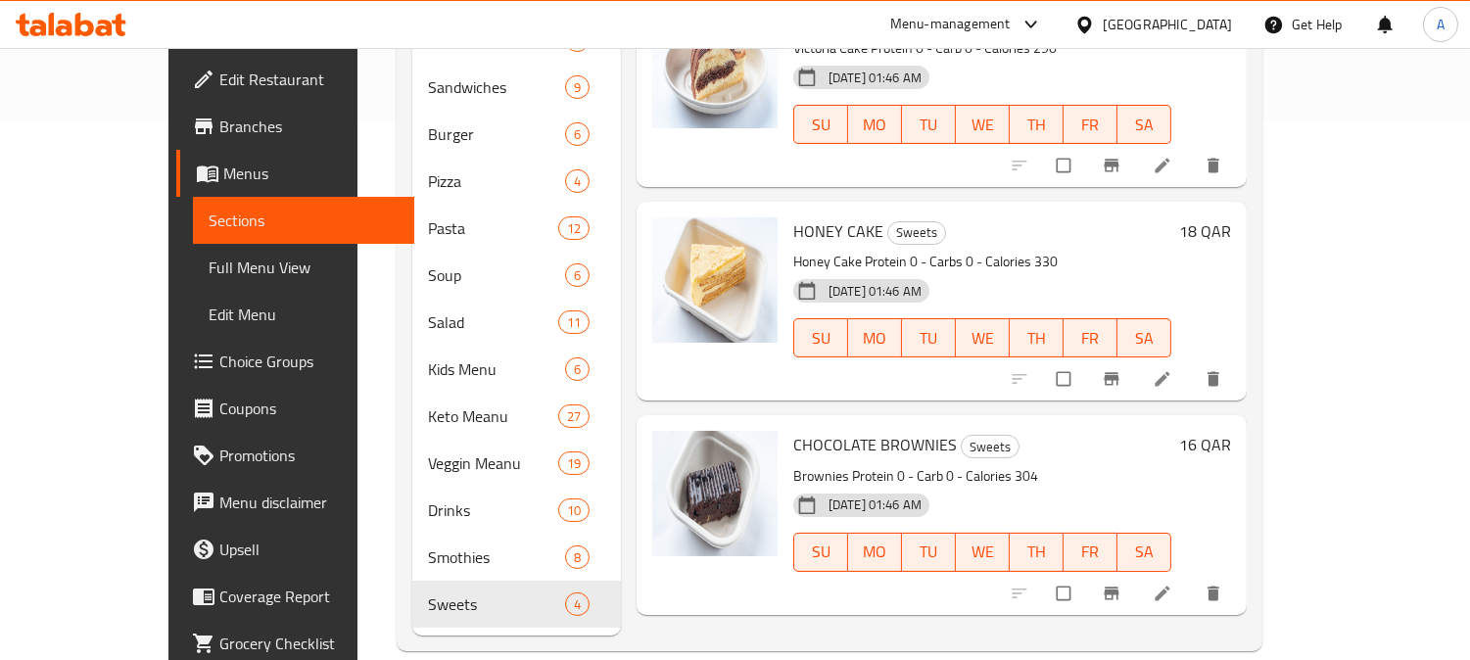
click at [209, 269] on span "Full Menu View" at bounding box center [304, 268] width 190 height 24
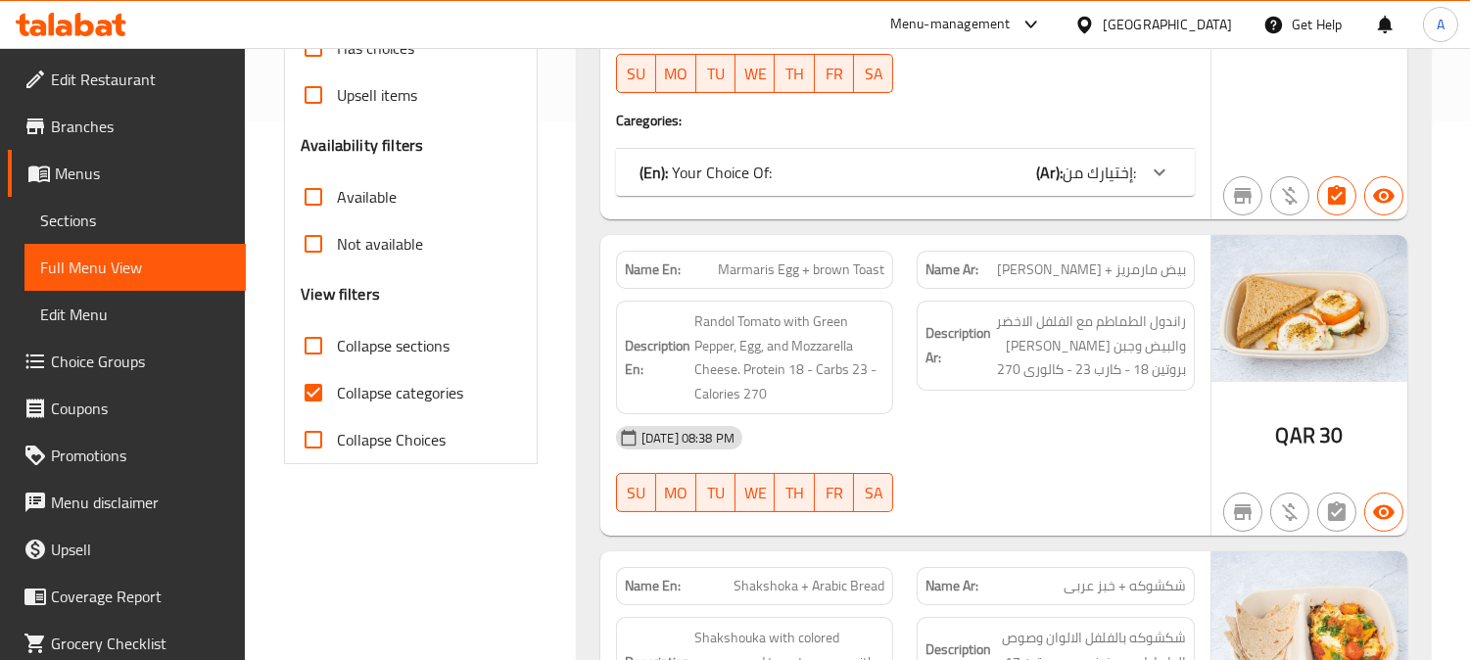
click at [308, 395] on input "Collapse categories" at bounding box center [313, 392] width 47 height 47
checkbox input "false"
